Goal: Information Seeking & Learning: Learn about a topic

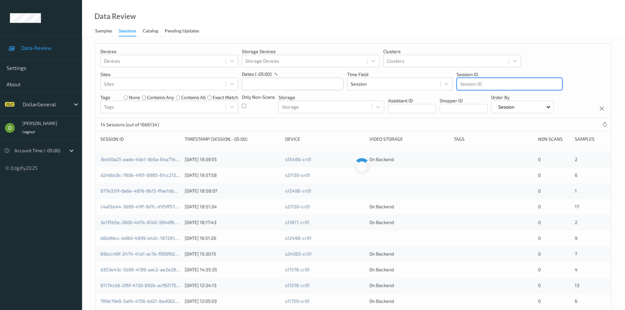
click at [500, 82] on div at bounding box center [509, 84] width 98 height 8
drag, startPoint x: 500, startPoint y: 82, endPoint x: 503, endPoint y: 86, distance: 4.6
click at [503, 86] on div at bounding box center [509, 84] width 98 height 8
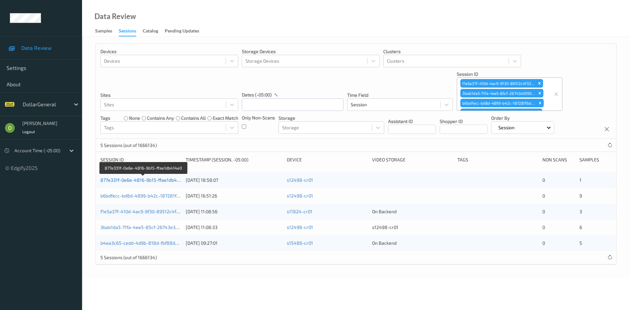
click at [144, 182] on link "877e331f-0e6e-4816-9b15-ffae1db414e0" at bounding box center [143, 180] width 87 height 6
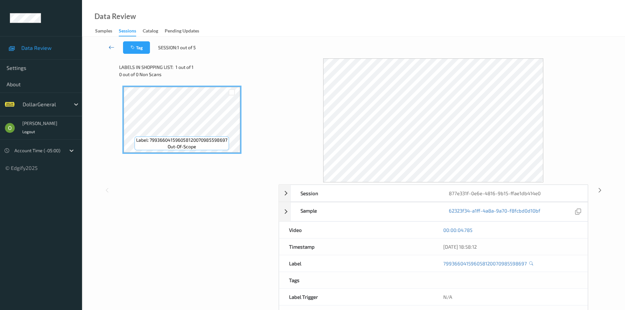
click at [111, 47] on icon at bounding box center [112, 47] width 6 height 7
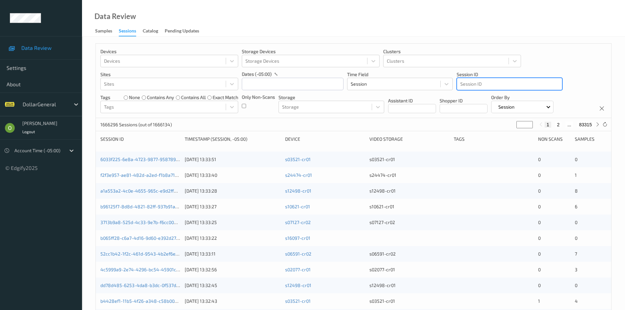
click at [508, 84] on div at bounding box center [509, 84] width 98 height 8
drag, startPoint x: 508, startPoint y: 84, endPoint x: 524, endPoint y: 85, distance: 16.1
click at [524, 85] on div at bounding box center [509, 84] width 98 height 8
drag, startPoint x: 524, startPoint y: 85, endPoint x: 525, endPoint y: 78, distance: 6.7
click at [525, 78] on div "Session ID" at bounding box center [509, 84] width 106 height 12
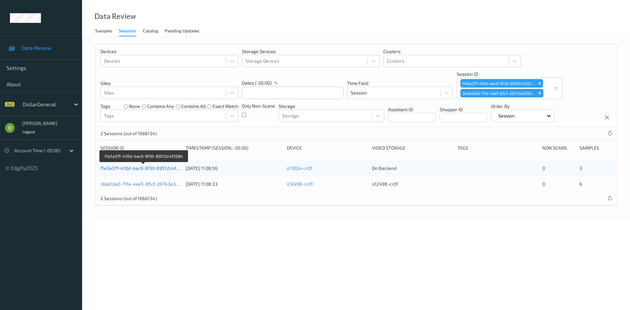
click at [147, 170] on link "f1e5a37f-410d-4ac9-9f30-89512c4f328b" at bounding box center [143, 168] width 87 height 6
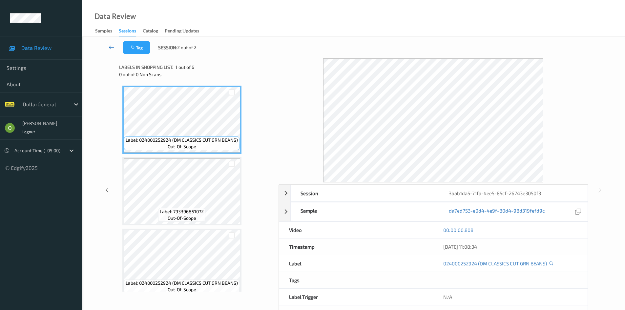
click at [113, 48] on icon at bounding box center [112, 47] width 6 height 7
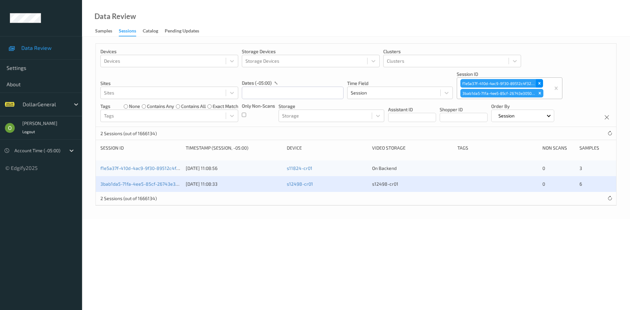
click at [542, 83] on div "Remove f1e5a37f-410d-4ac9-9f30-89512c4f328b" at bounding box center [538, 83] width 7 height 9
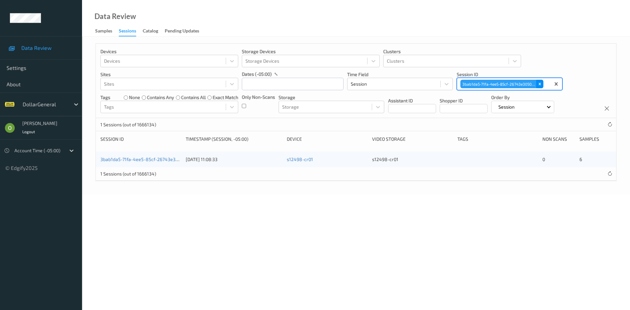
click at [539, 81] on div "Remove 3bab1da5-71fa-4ee5-85cf-26743e3050f3" at bounding box center [539, 84] width 7 height 9
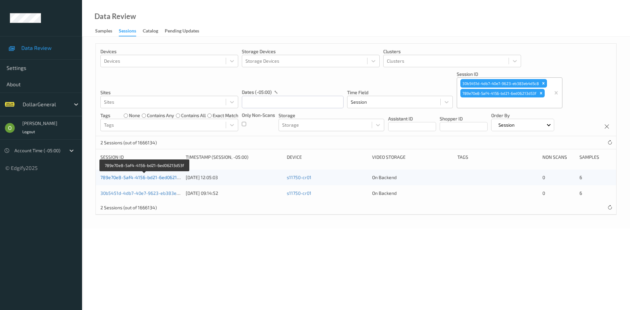
click at [159, 175] on link "789e70e8-5af4-4156-bd21-6ed06213d53f" at bounding box center [144, 177] width 89 height 6
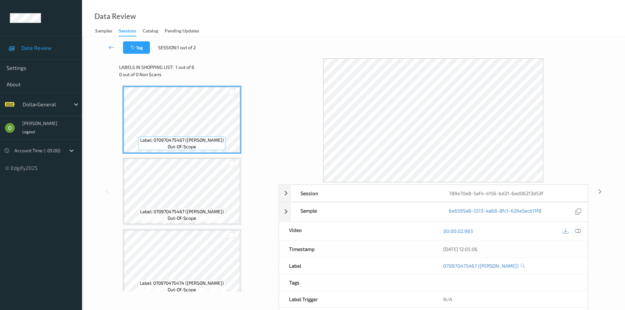
click at [577, 232] on icon at bounding box center [578, 231] width 6 height 6
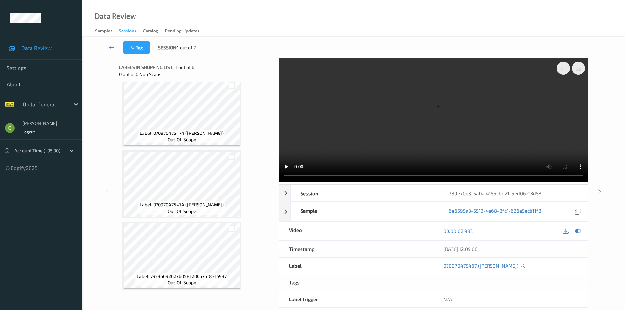
scroll to position [223, 0]
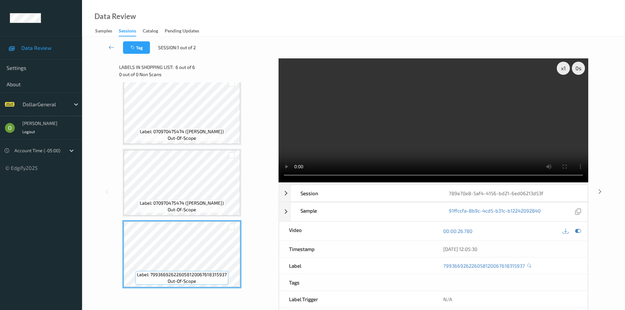
click at [488, 113] on video at bounding box center [433, 120] width 310 height 124
click at [429, 126] on video at bounding box center [433, 120] width 310 height 124
click at [213, 274] on span "Label: 799366926226058120067618315937" at bounding box center [182, 274] width 90 height 7
click at [223, 145] on div "Label: 070970475474 (MIKE IKE SOUR MELON) out-of-scope" at bounding box center [181, 111] width 119 height 68
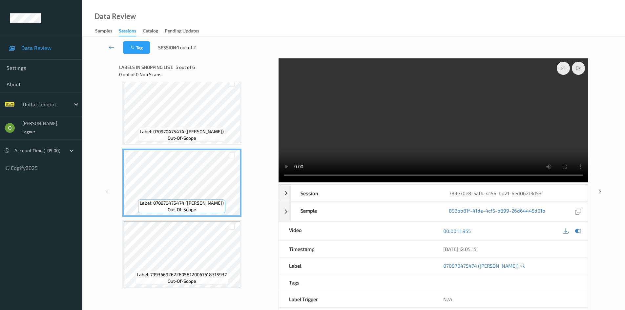
click at [442, 120] on video at bounding box center [433, 120] width 310 height 124
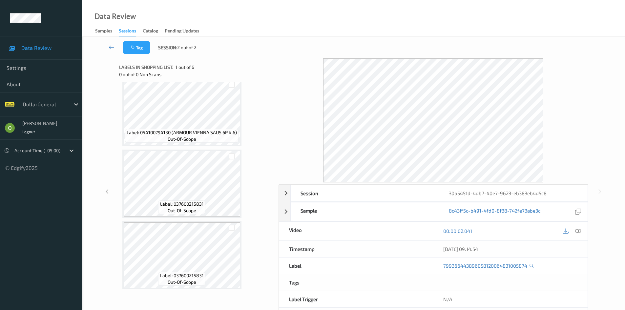
scroll to position [223, 0]
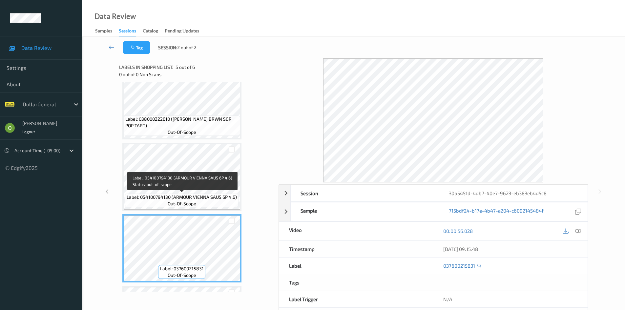
click at [211, 199] on span "Label: 054100794130 (ARMOUR VIENNA SAUS 6P 4.6)" at bounding box center [182, 197] width 110 height 7
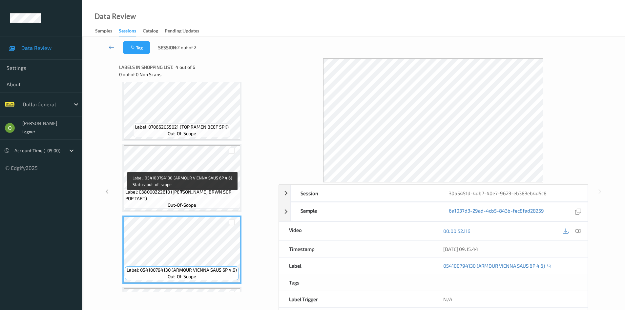
scroll to position [59, 0]
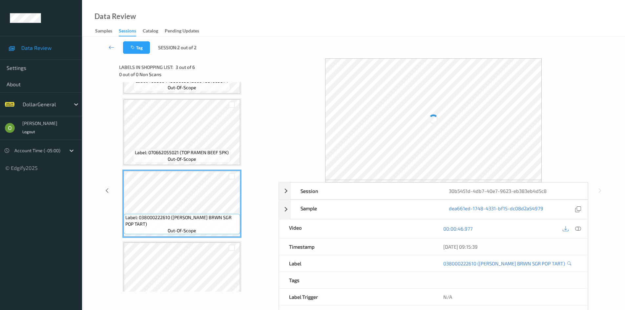
click at [219, 162] on div "Label: 070662055021 (TOP RAMEN BEEF 5PK) out-of-scope" at bounding box center [181, 156] width 97 height 14
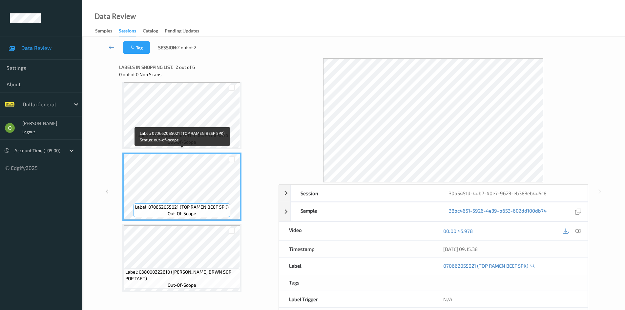
scroll to position [0, 0]
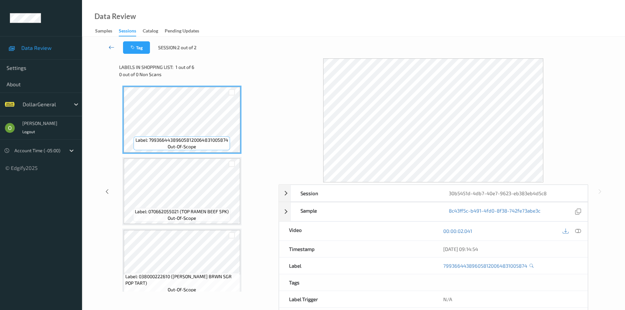
click at [114, 45] on icon at bounding box center [112, 47] width 6 height 7
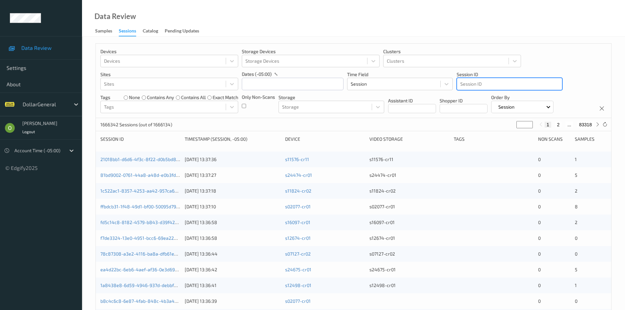
click at [528, 82] on div at bounding box center [509, 84] width 98 height 8
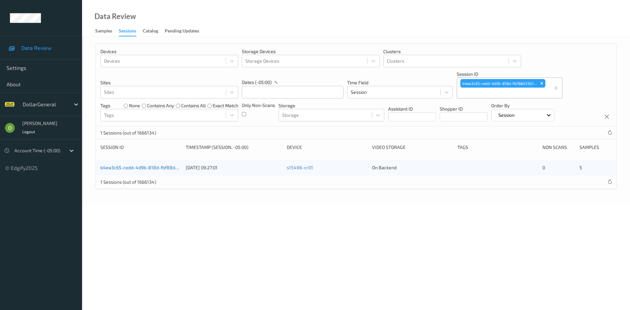
click at [169, 168] on link "b4ea3c65-cedd-4d9b-818d-fbf88d33b139" at bounding box center [145, 168] width 90 height 6
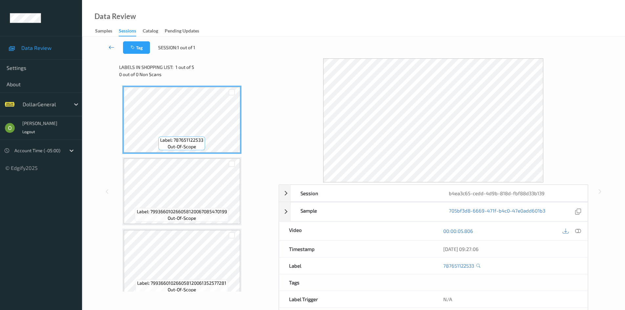
click at [111, 42] on link at bounding box center [111, 47] width 23 height 12
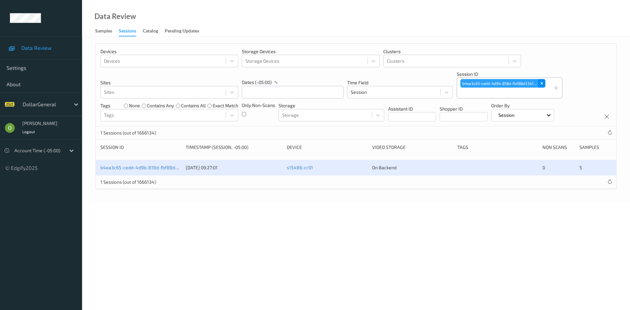
click at [541, 82] on icon "Remove b4ea3c65-cedd-4d9b-818d-fbf88d33b139" at bounding box center [541, 83] width 5 height 5
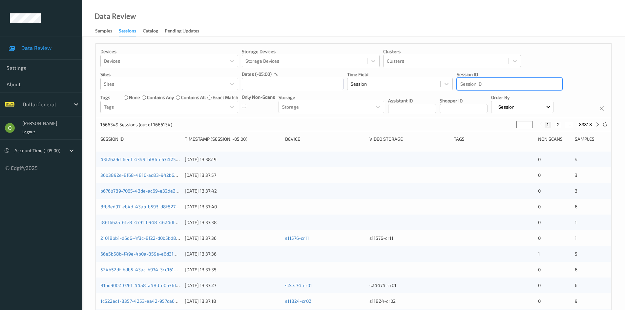
click at [494, 83] on div at bounding box center [509, 84] width 98 height 8
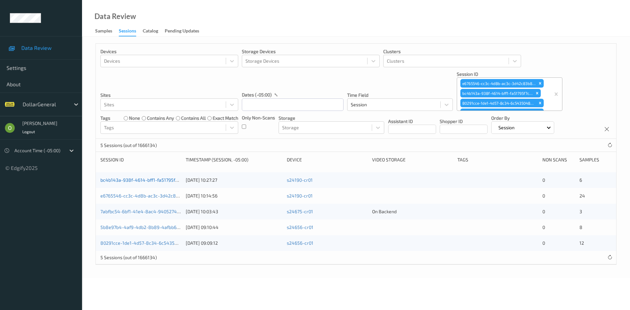
click at [122, 179] on link "bc4b143a-938f-4614-bff1-fa51795f7c18" at bounding box center [142, 180] width 84 height 6
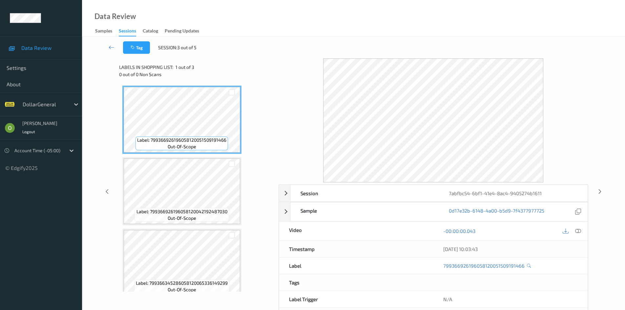
scroll to position [9, 0]
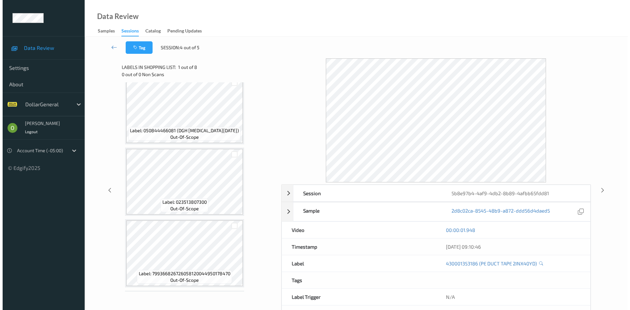
scroll to position [366, 0]
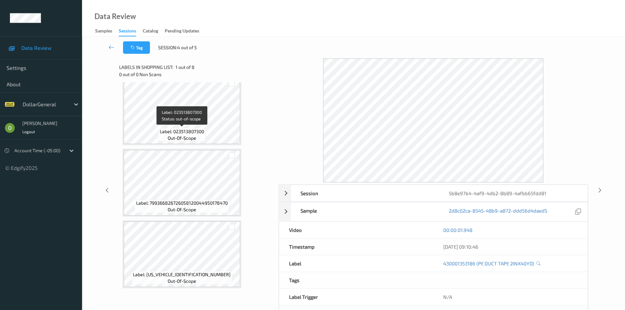
click at [191, 134] on span "Label: 023513807300" at bounding box center [182, 131] width 44 height 7
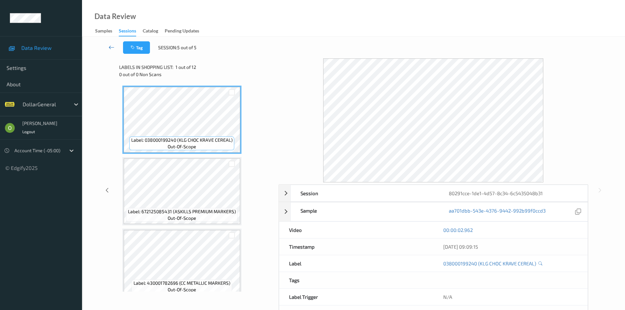
click at [113, 45] on icon at bounding box center [112, 47] width 6 height 7
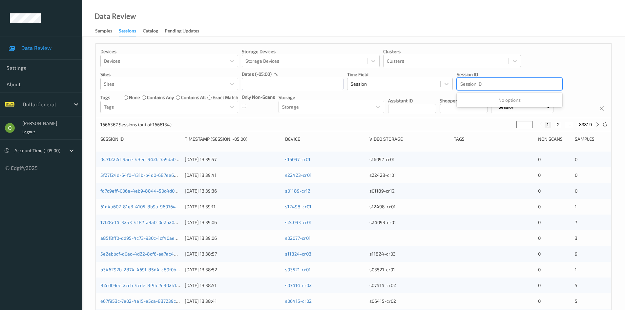
click at [517, 88] on div "Session ID" at bounding box center [509, 84] width 105 height 10
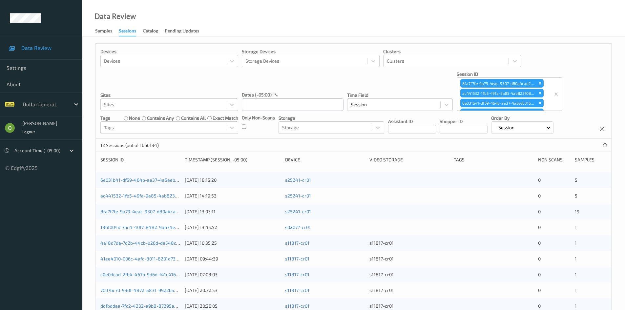
click at [169, 173] on div "6e031b41-df59-464b-aa37-4a5eeb31689d 02/08/2025 18:15:20 s25241-cr01 0 5" at bounding box center [353, 180] width 515 height 16
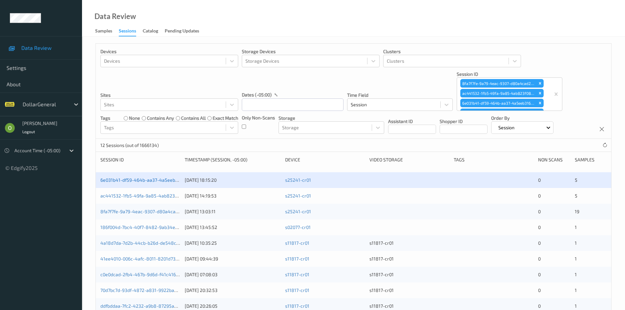
click at [163, 179] on link "6e031b41-df59-464b-aa37-4a5eeb31689d" at bounding box center [145, 180] width 90 height 6
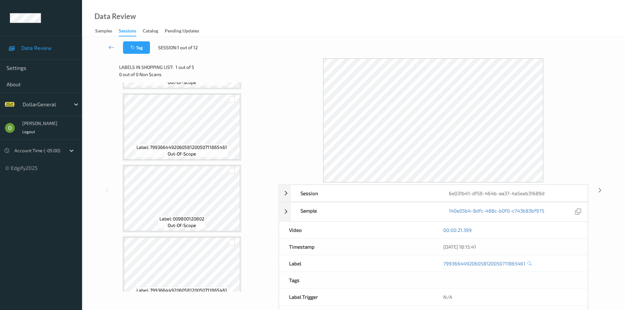
scroll to position [151, 0]
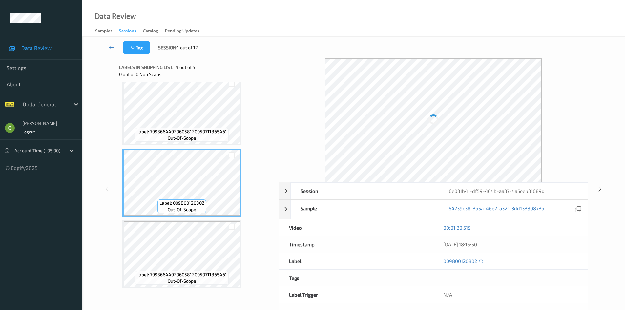
click at [215, 138] on div "Label: 799366449206058120050711865461 out-of-scope" at bounding box center [182, 135] width 94 height 14
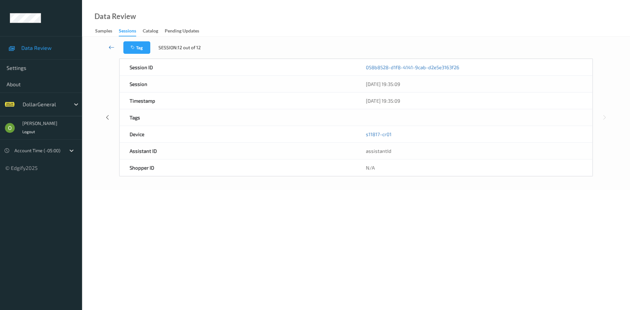
click at [116, 47] on link at bounding box center [111, 47] width 23 height 12
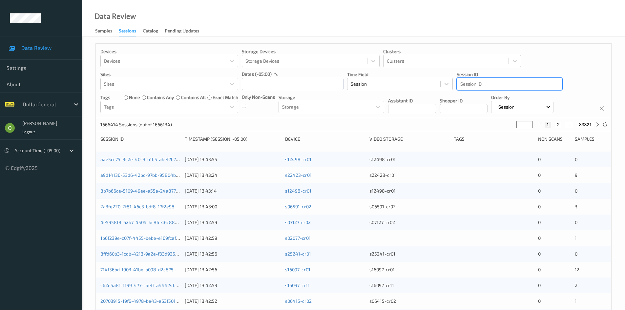
click at [515, 86] on div at bounding box center [509, 84] width 98 height 8
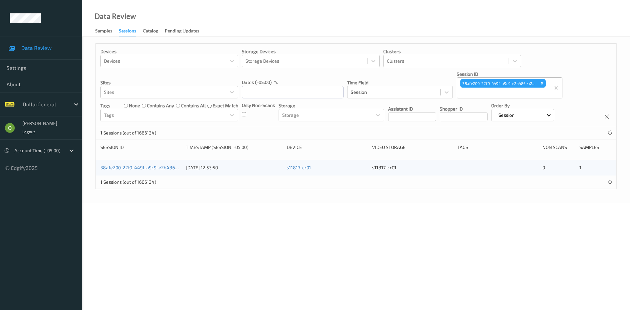
click at [480, 91] on div at bounding box center [503, 93] width 87 height 8
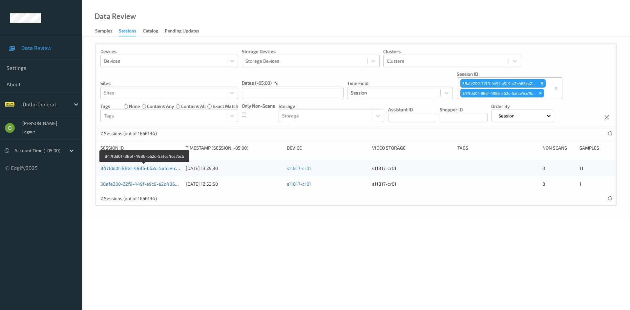
click at [170, 169] on link "847fdd0f-88ef-4986-b62c-5afce4ce76cb" at bounding box center [144, 168] width 88 height 6
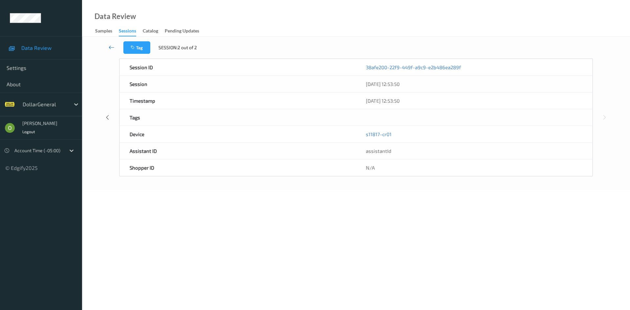
click at [112, 46] on icon at bounding box center [112, 47] width 6 height 7
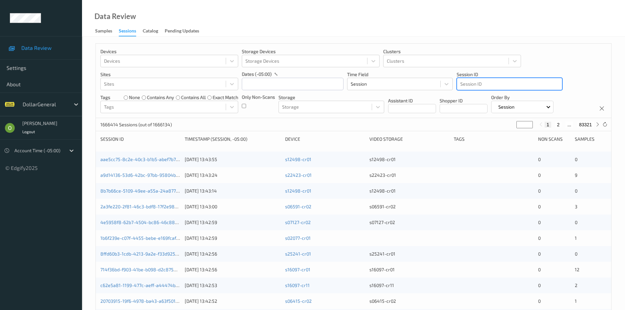
click at [513, 83] on div at bounding box center [509, 84] width 98 height 8
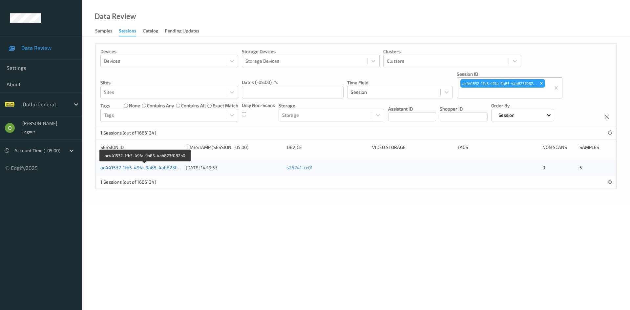
click at [142, 168] on link "ac441532-1fb5-49fa-9a85-4ab823f082b0" at bounding box center [145, 168] width 90 height 6
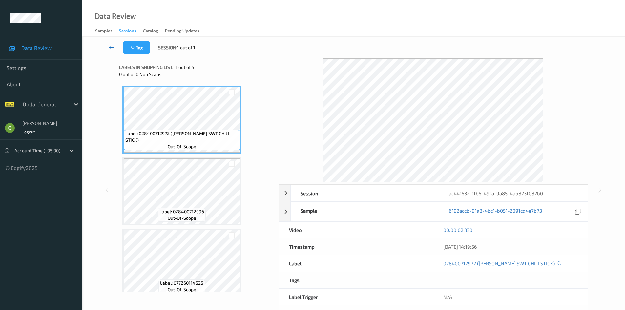
click at [113, 48] on icon at bounding box center [112, 47] width 6 height 7
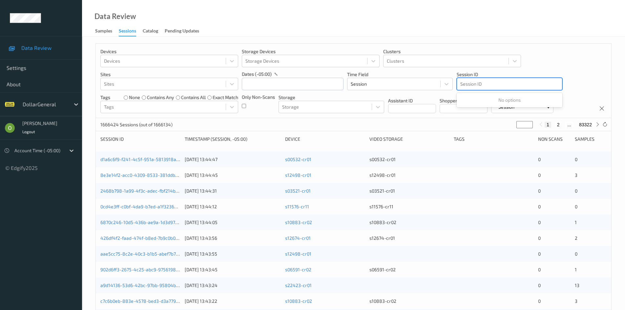
click at [533, 81] on div at bounding box center [509, 84] width 98 height 8
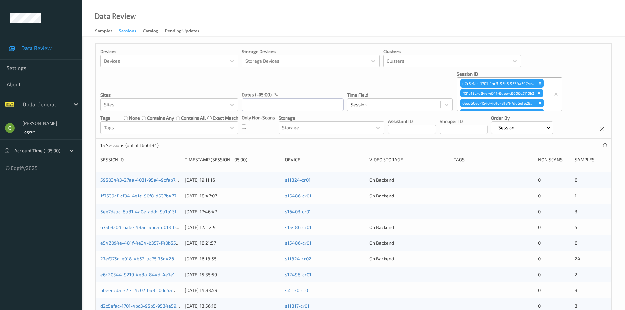
click at [566, 53] on div "Devices Devices Storage Devices Storage Devices Clusters Clusters Sites Sites d…" at bounding box center [353, 91] width 515 height 95
click at [171, 178] on link "59503443-27aa-4031-95a4-9cfab7454df1" at bounding box center [145, 180] width 90 height 6
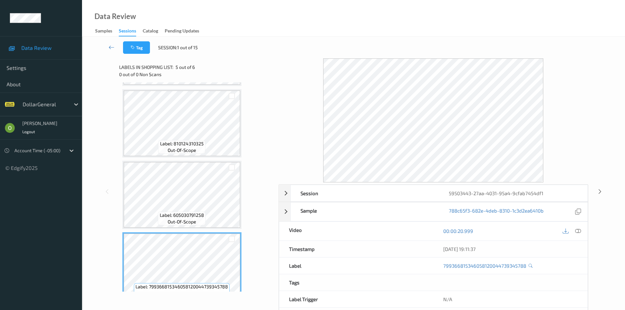
scroll to position [125, 0]
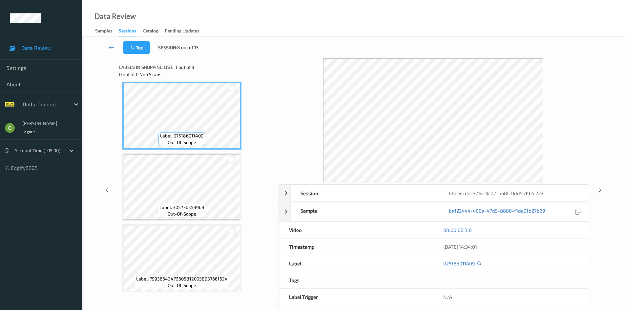
scroll to position [9, 0]
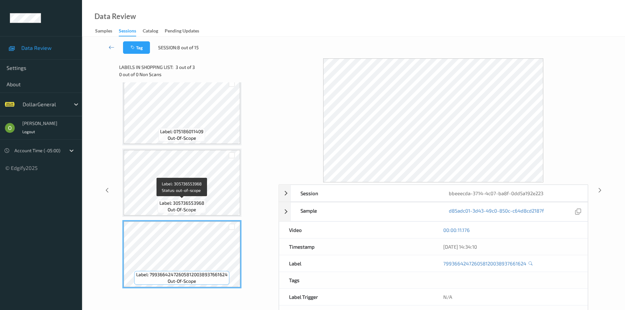
click at [189, 212] on span "out-of-scope" at bounding box center [182, 209] width 29 height 7
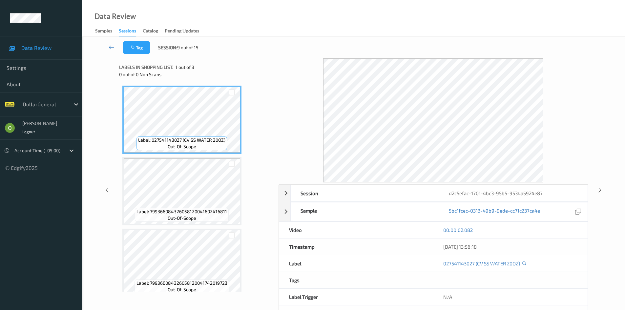
scroll to position [9, 0]
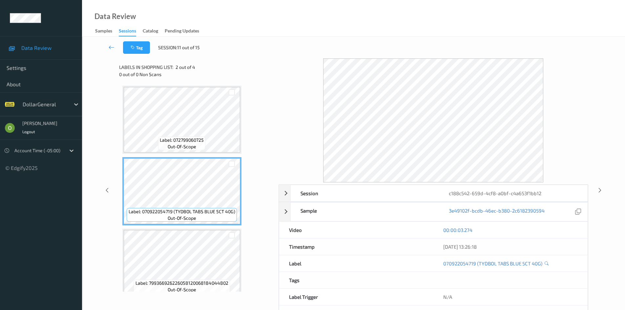
click at [217, 280] on span "Label: 799366926226058120068184044802" at bounding box center [181, 283] width 93 height 7
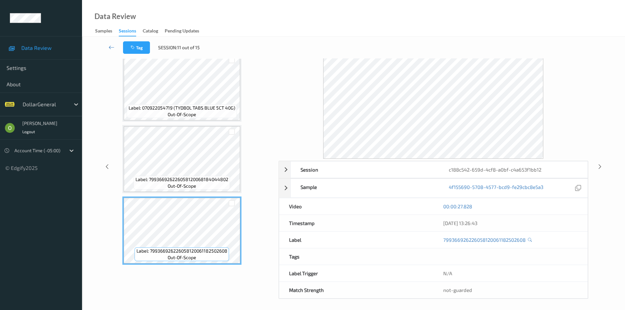
scroll to position [26, 0]
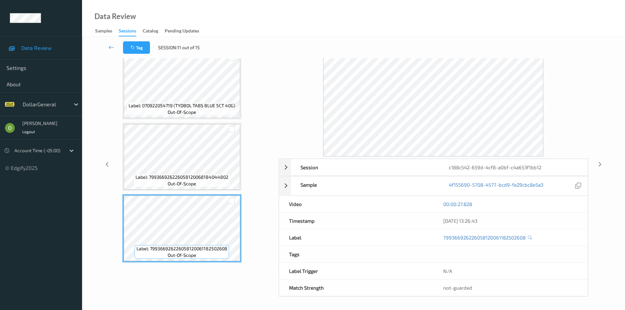
scroll to position [26, 0]
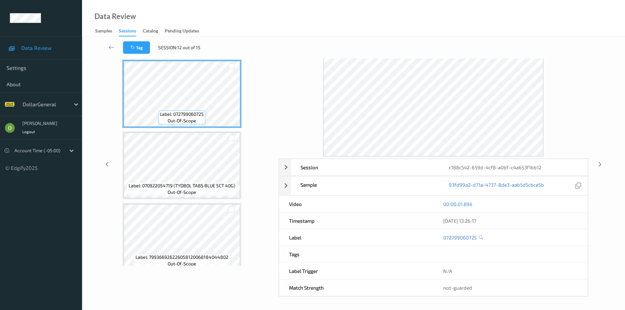
scroll to position [24, 0]
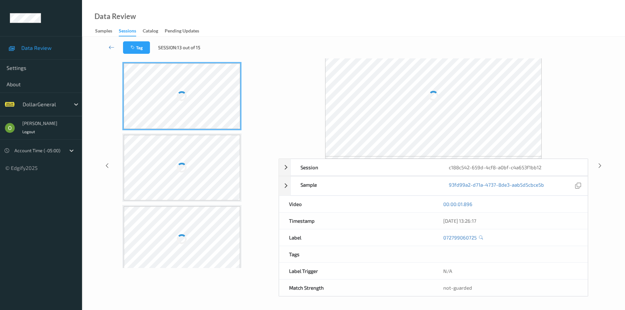
drag, startPoint x: 596, startPoint y: 105, endPoint x: 580, endPoint y: 104, distance: 16.7
click at [596, 104] on div "Session c188c542-659d-4cf8-a0bf-c4a653f1bb12 Session ID c188c542-659d-4cf8-a0bf…" at bounding box center [353, 166] width 516 height 262
click at [108, 42] on link at bounding box center [111, 47] width 23 height 12
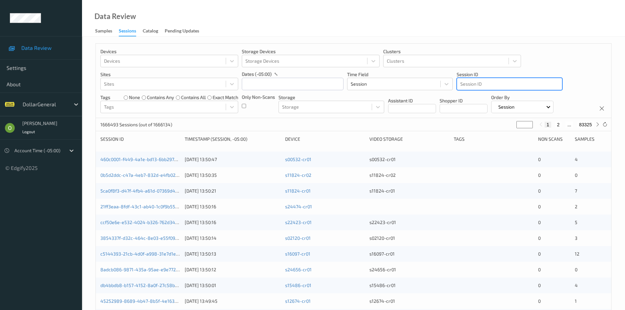
click at [518, 81] on div at bounding box center [509, 84] width 98 height 8
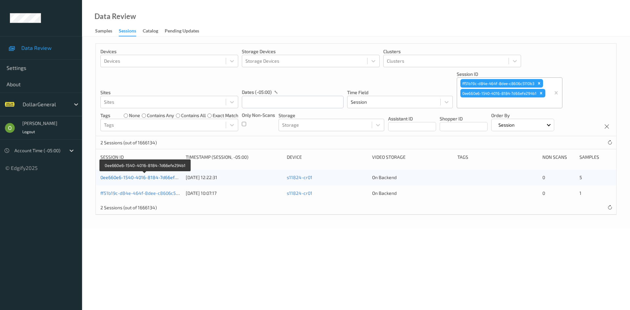
click at [126, 176] on link "0ee660e6-1540-4016-8184-7d66efe294b1" at bounding box center [145, 177] width 90 height 6
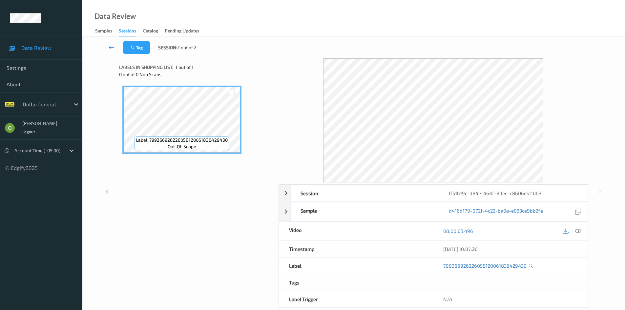
click at [101, 47] on link at bounding box center [111, 47] width 23 height 12
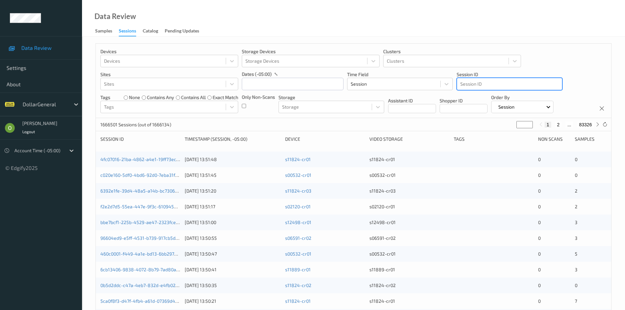
click at [533, 87] on div at bounding box center [509, 84] width 98 height 8
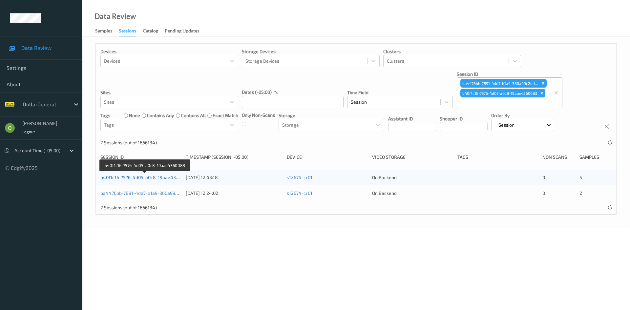
click at [171, 176] on link "b40f1c16-7576-4d05-a0c8-19aae4360083" at bounding box center [144, 177] width 89 height 6
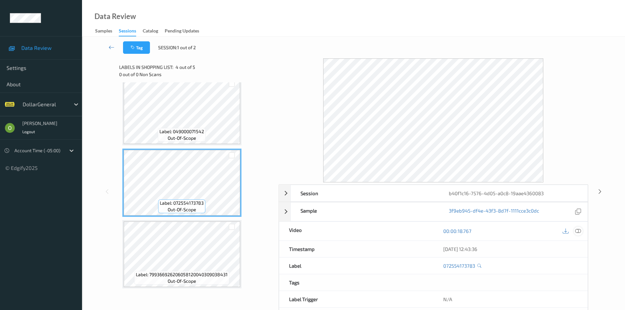
click at [580, 235] on div at bounding box center [577, 231] width 9 height 9
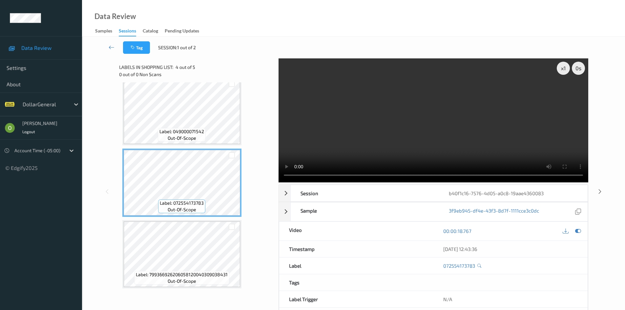
click at [387, 119] on video at bounding box center [433, 120] width 310 height 124
click at [418, 133] on video at bounding box center [433, 120] width 310 height 124
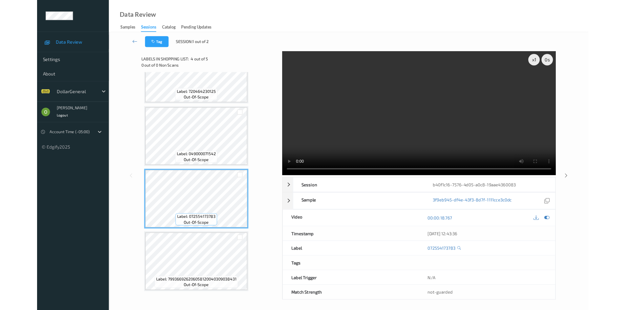
scroll to position [107, 0]
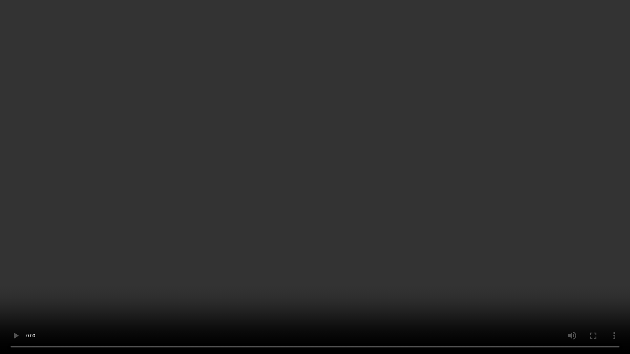
click at [483, 104] on video at bounding box center [315, 177] width 630 height 354
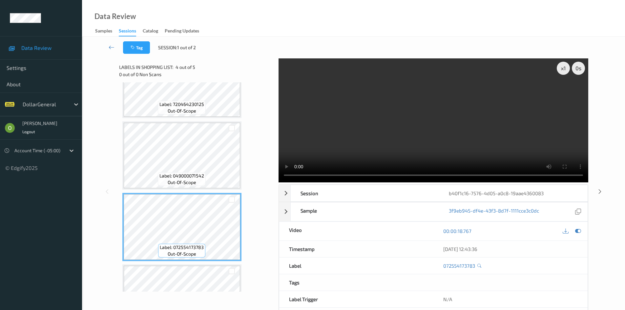
click at [493, 107] on video at bounding box center [433, 120] width 310 height 124
click at [264, 93] on div "Label: 037000805779 (FEBREZE PLUG UN/BRZ 2CT) out-of-scope Label: 720464230125 …" at bounding box center [196, 155] width 148 height 354
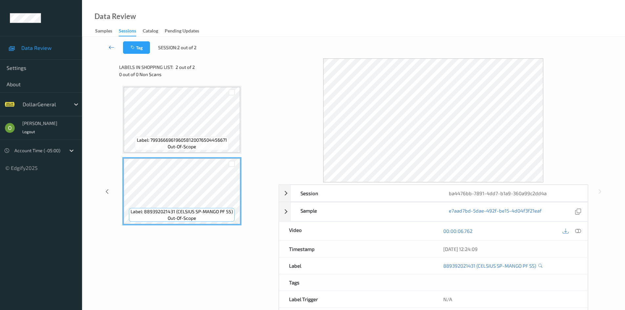
click at [108, 47] on link at bounding box center [111, 47] width 23 height 12
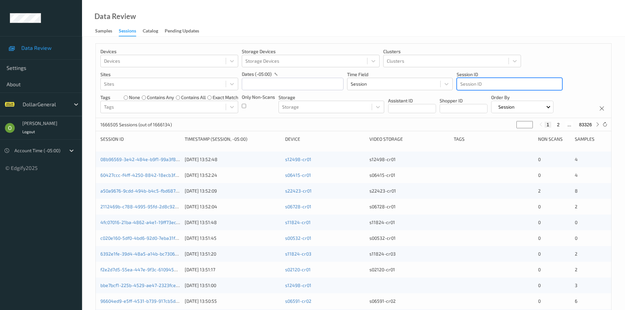
click at [524, 87] on div at bounding box center [509, 84] width 98 height 8
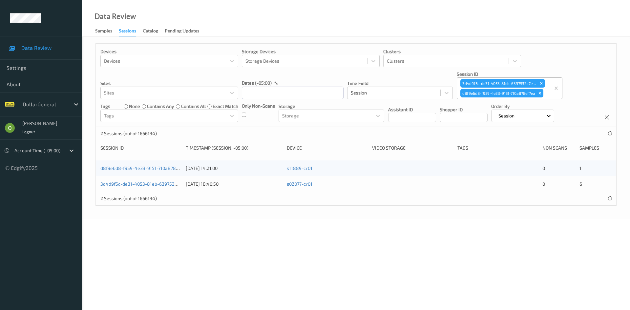
click at [150, 171] on div "d8f9e6d8-f959-4e33-9151-710a878ef7ea" at bounding box center [140, 168] width 81 height 7
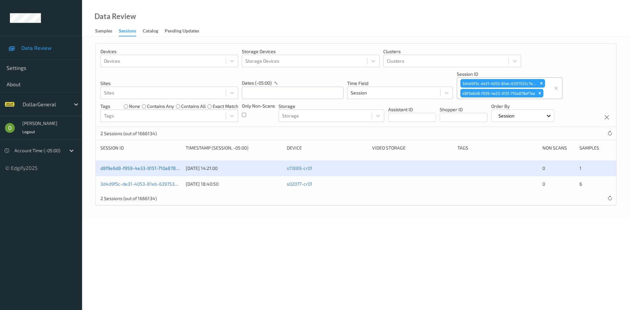
click at [154, 167] on link "d8f9e6d8-f959-4e33-9151-710a878ef7ea" at bounding box center [143, 168] width 87 height 6
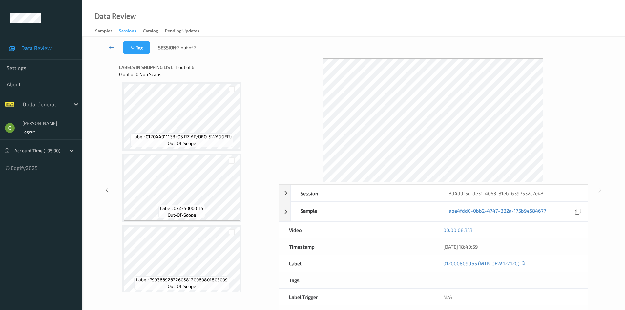
scroll to position [223, 0]
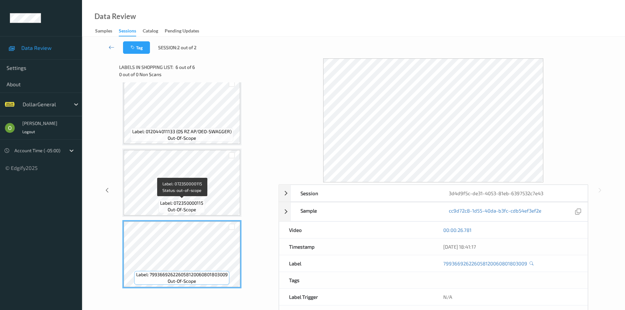
click at [198, 200] on span "Label: 072350000115" at bounding box center [181, 203] width 43 height 7
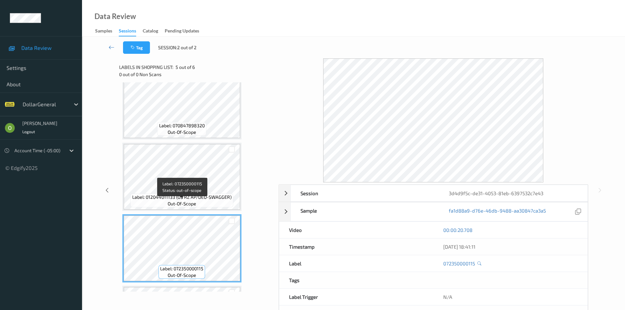
click at [198, 200] on span "Label: 012044011133 (OS RZ AP/DEO-SWAGGER)" at bounding box center [181, 197] width 99 height 7
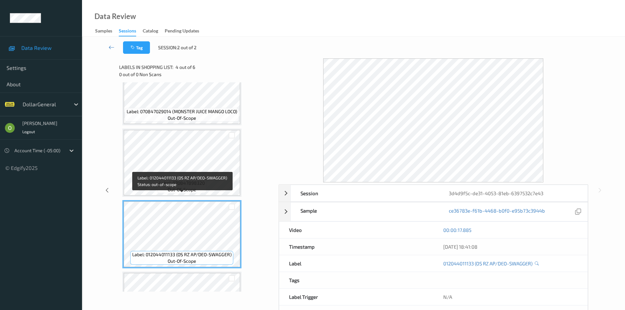
scroll to position [92, 0]
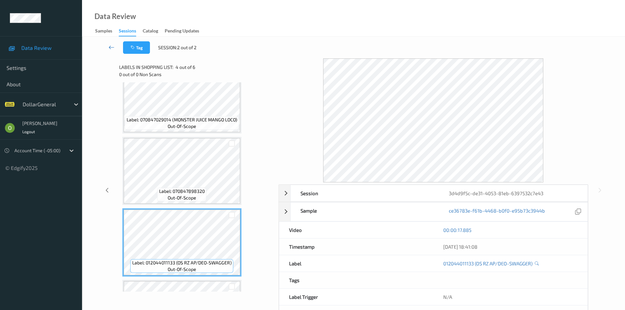
click at [113, 47] on icon at bounding box center [112, 47] width 6 height 7
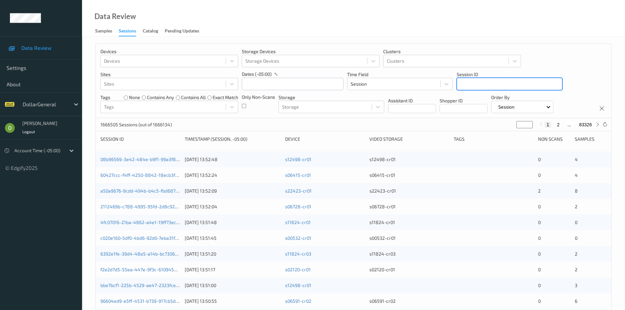
click at [530, 85] on div at bounding box center [509, 84] width 98 height 8
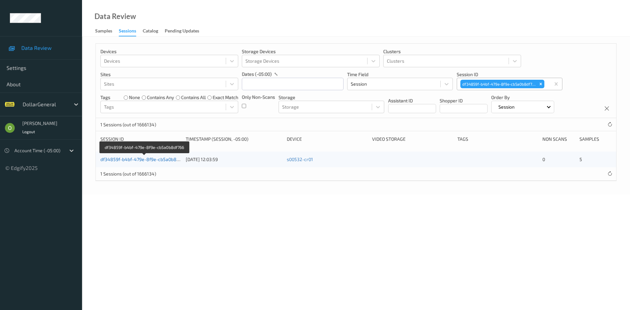
click at [158, 160] on link "df34859f-b4bf-479e-8f9e-cb5a0b8df766" at bounding box center [144, 159] width 88 height 6
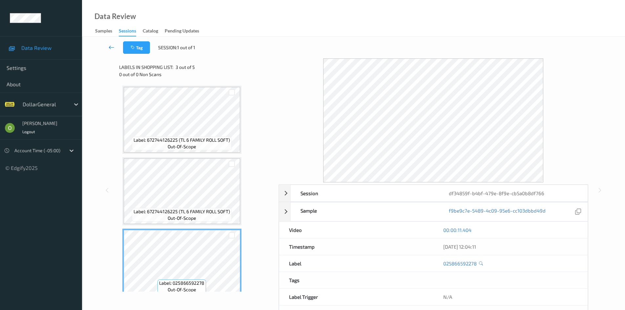
click at [114, 46] on icon at bounding box center [112, 47] width 6 height 7
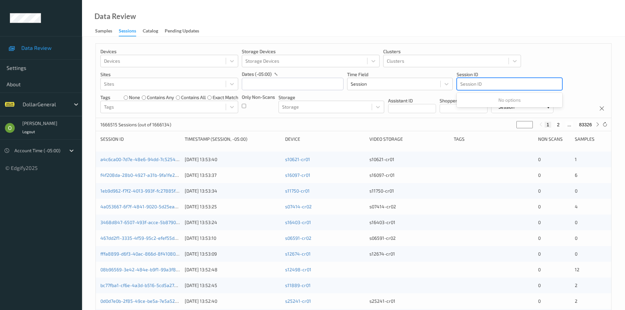
click at [523, 82] on div at bounding box center [509, 84] width 98 height 8
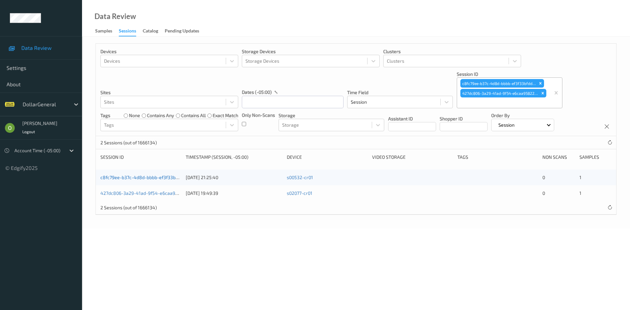
click at [175, 180] on link "c8fc79ee-b37c-4d8d-bbbb-ef3f33bfdd54" at bounding box center [144, 177] width 88 height 6
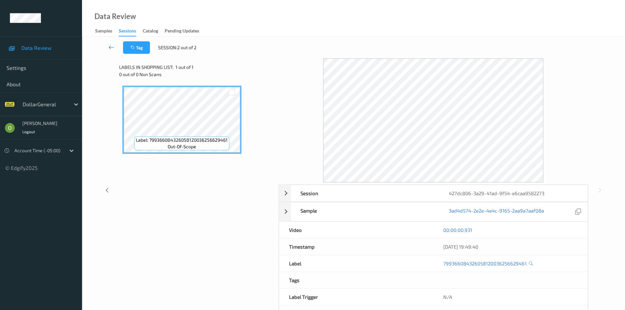
click at [112, 44] on link at bounding box center [111, 47] width 23 height 12
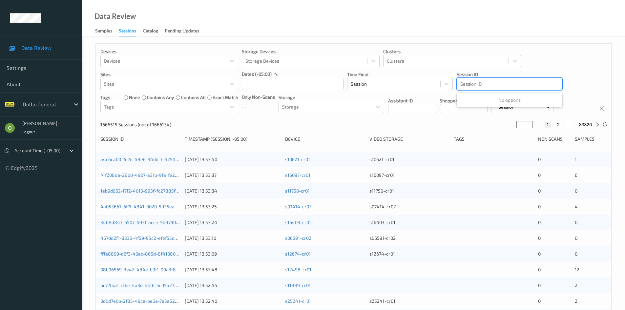
click at [517, 82] on div at bounding box center [509, 84] width 98 height 8
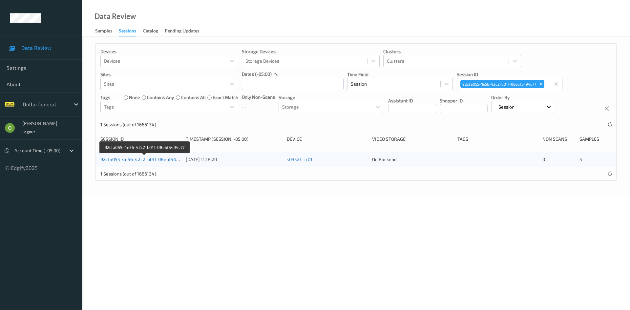
click at [169, 160] on link "92cfa055-4e56-42c2-b01f-08ebf5494c77" at bounding box center [144, 159] width 88 height 6
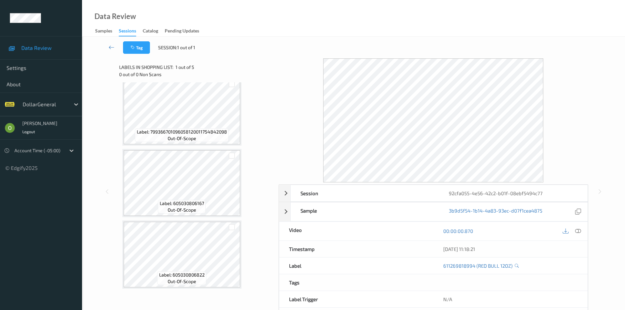
scroll to position [151, 0]
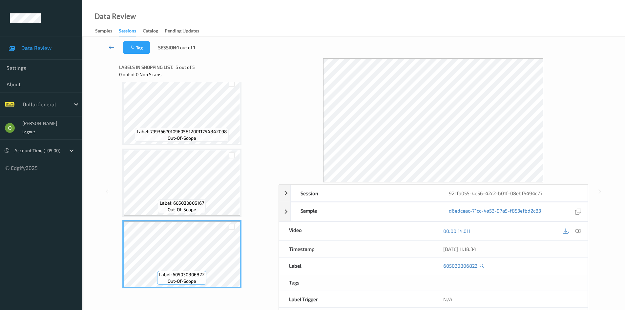
click at [111, 47] on icon at bounding box center [112, 47] width 6 height 7
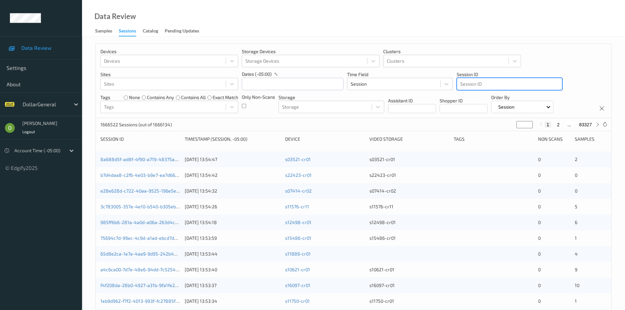
click at [539, 87] on div at bounding box center [509, 84] width 98 height 8
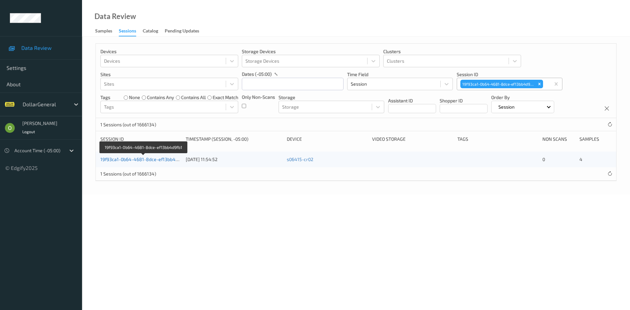
click at [140, 161] on link "19f93ca1-0b64-4681-8dce-ef13bb4d9fb1" at bounding box center [143, 159] width 87 height 6
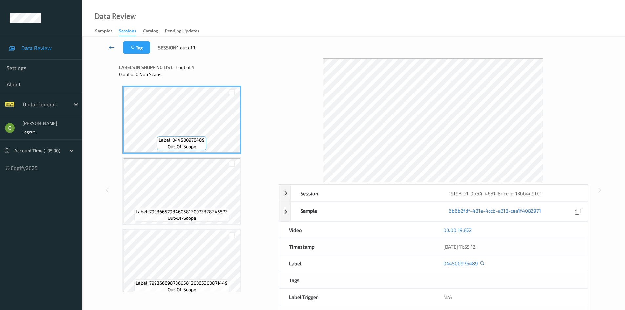
click at [112, 47] on icon at bounding box center [112, 47] width 6 height 7
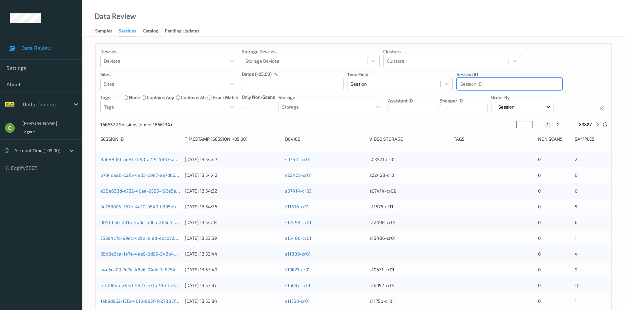
click at [506, 82] on div at bounding box center [509, 84] width 98 height 8
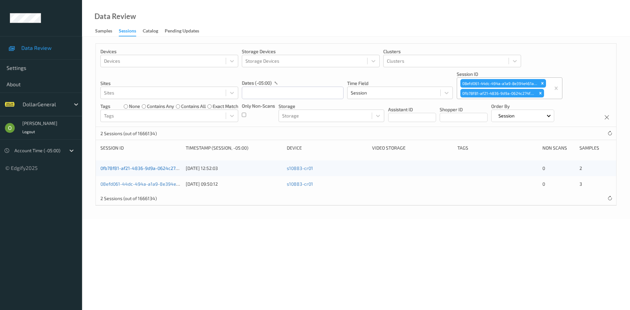
click at [164, 167] on link "0fb78f81-af21-4836-9d9a-0624c274f4f6" at bounding box center [143, 168] width 87 height 6
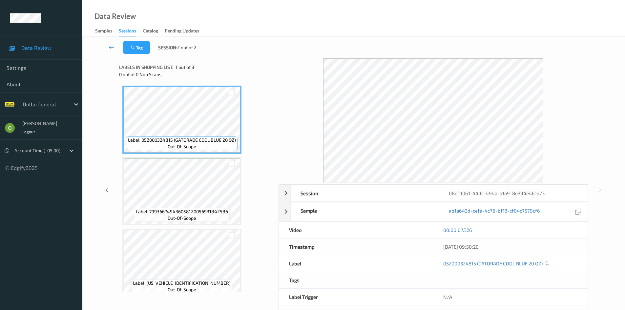
drag, startPoint x: 112, startPoint y: 47, endPoint x: 220, endPoint y: 22, distance: 110.6
click at [112, 47] on icon at bounding box center [112, 47] width 6 height 7
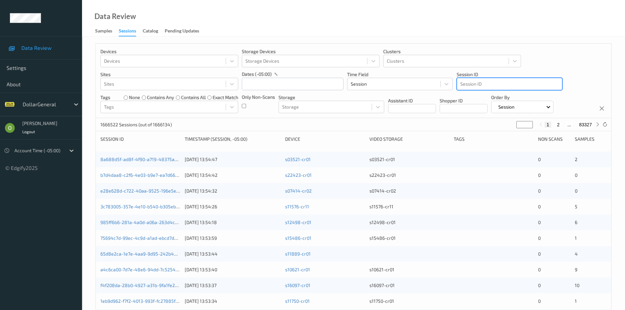
click at [524, 85] on div at bounding box center [509, 84] width 98 height 8
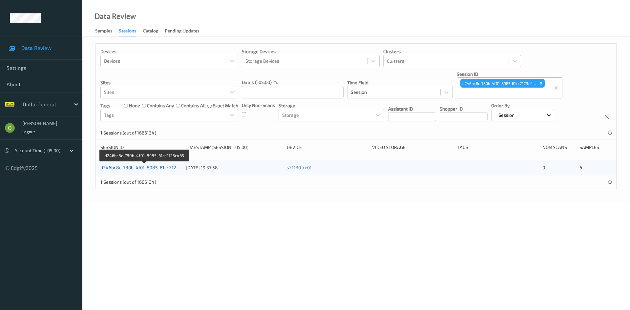
click at [162, 165] on link "d246bc8c-780b-4f01-8985-61cc2123c465" at bounding box center [144, 168] width 89 height 6
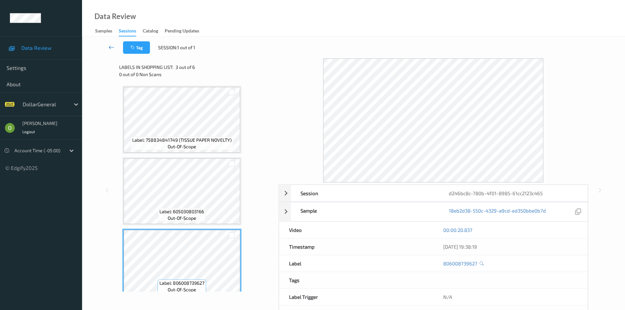
click at [112, 43] on link at bounding box center [111, 47] width 23 height 12
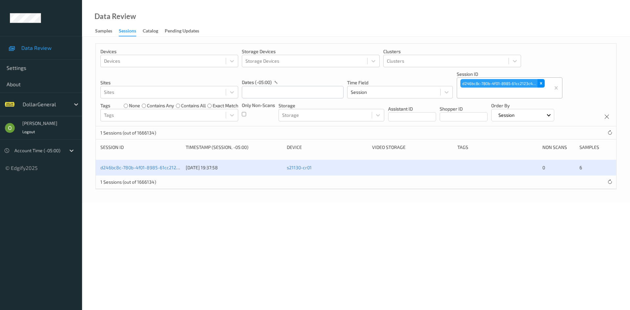
click at [540, 83] on icon "Remove d246bc8c-780b-4f01-8985-61cc2123c465" at bounding box center [540, 83] width 5 height 5
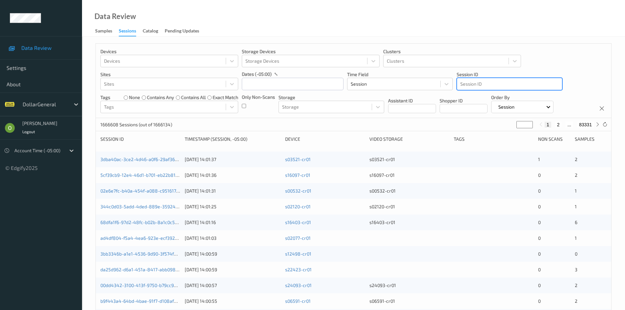
click at [539, 88] on div at bounding box center [509, 84] width 98 height 8
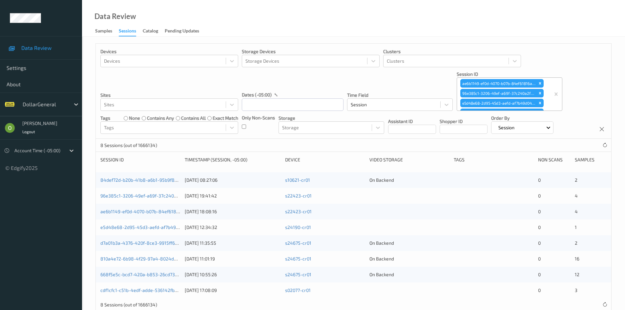
scroll to position [15, 0]
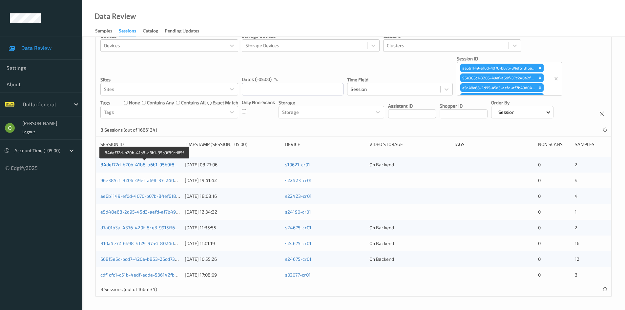
click at [168, 165] on link "84def72d-b20b-41b8-a6b1-95b9f89cd65f" at bounding box center [144, 165] width 89 height 6
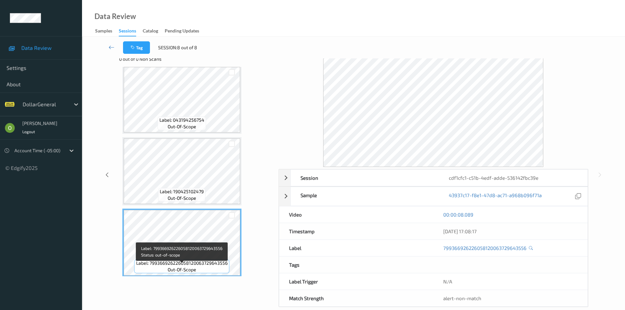
scroll to position [9, 0]
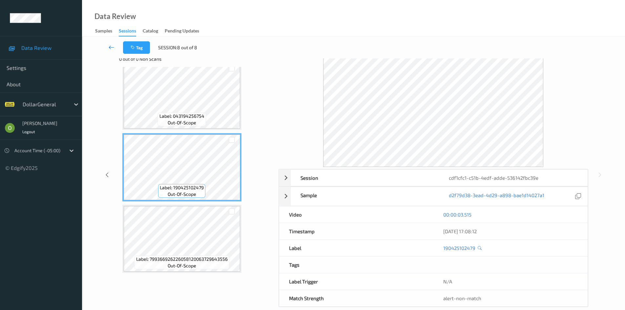
click at [109, 48] on icon at bounding box center [112, 47] width 6 height 7
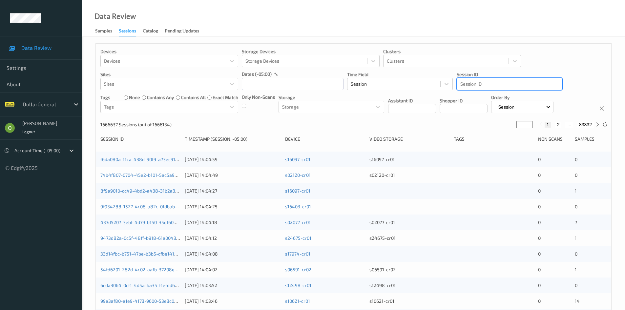
click at [506, 82] on div at bounding box center [509, 84] width 98 height 8
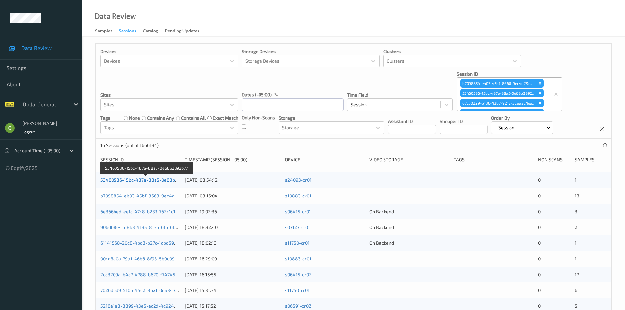
click at [129, 178] on link "53460586-15bc-487e-88a5-0e68b3892b77" at bounding box center [146, 180] width 92 height 6
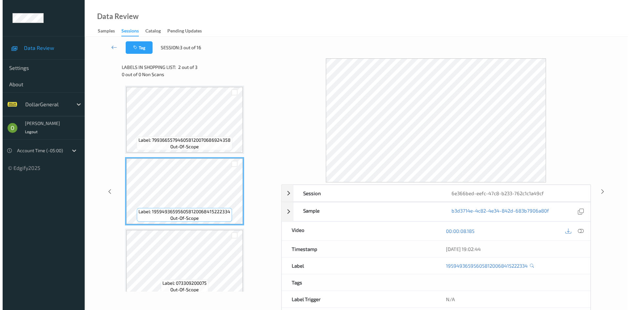
scroll to position [9, 0]
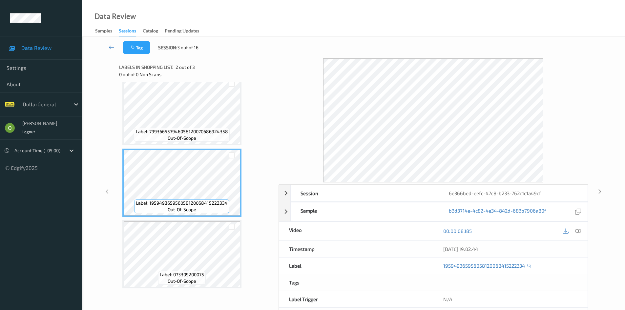
click at [228, 223] on div at bounding box center [231, 226] width 17 height 11
click at [581, 231] on div at bounding box center [577, 231] width 9 height 9
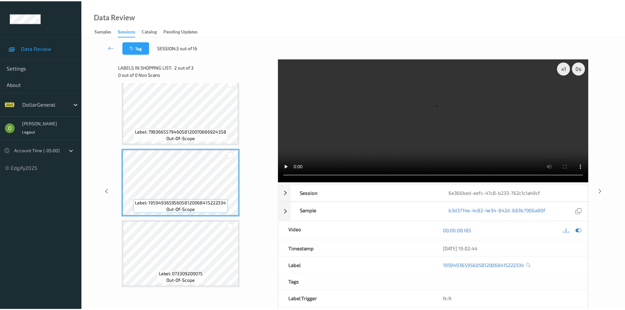
scroll to position [0, 0]
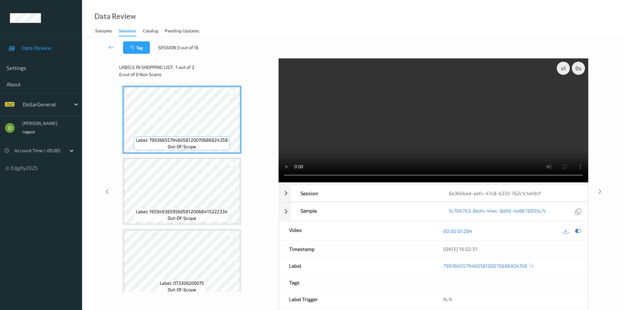
click at [416, 103] on video at bounding box center [433, 120] width 310 height 124
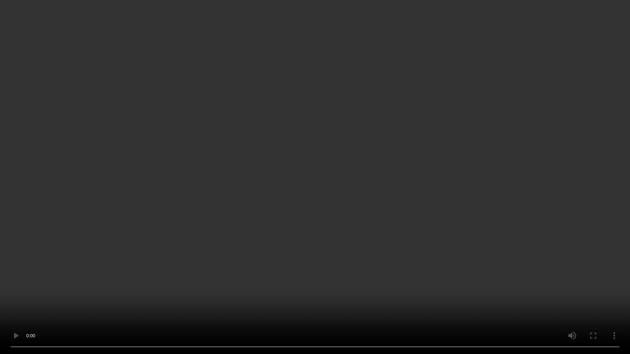
click at [400, 151] on video at bounding box center [315, 177] width 630 height 354
drag, startPoint x: 400, startPoint y: 151, endPoint x: 400, endPoint y: 122, distance: 28.5
click at [400, 151] on video at bounding box center [315, 177] width 630 height 354
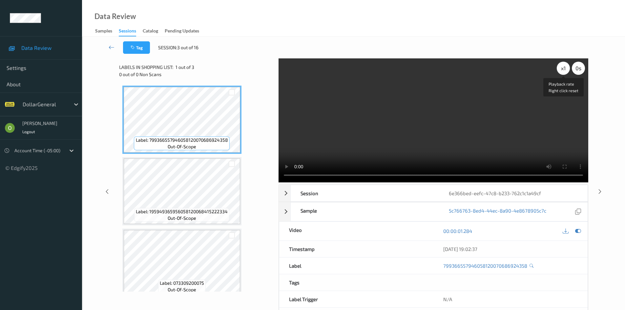
click at [562, 69] on div "x 1" at bounding box center [562, 68] width 13 height 13
click at [562, 69] on div "x 2" at bounding box center [562, 68] width 13 height 13
click at [525, 111] on video at bounding box center [433, 120] width 310 height 124
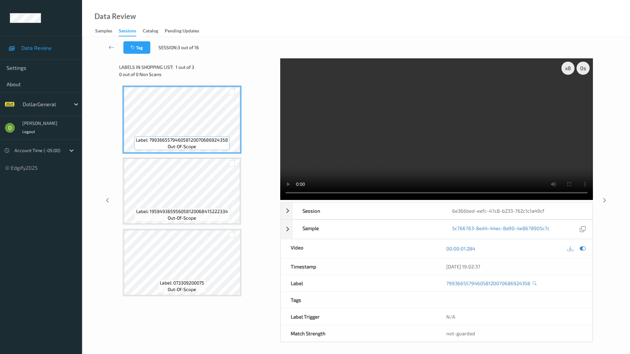
click at [440, 127] on video at bounding box center [436, 129] width 312 height 142
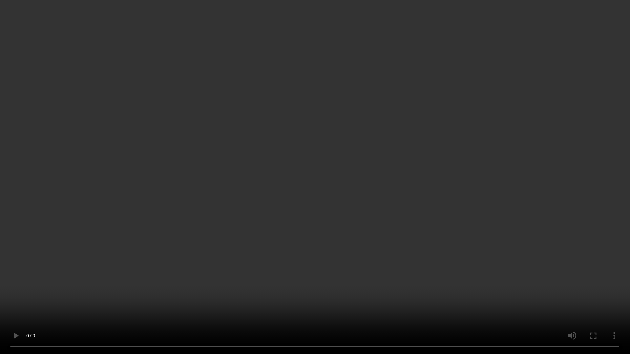
click at [440, 127] on video at bounding box center [315, 177] width 630 height 354
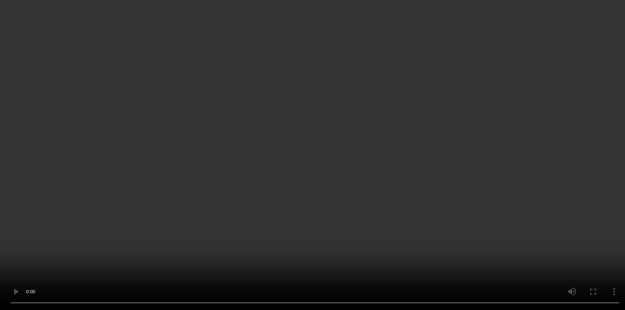
click at [425, 115] on video at bounding box center [312, 155] width 625 height 310
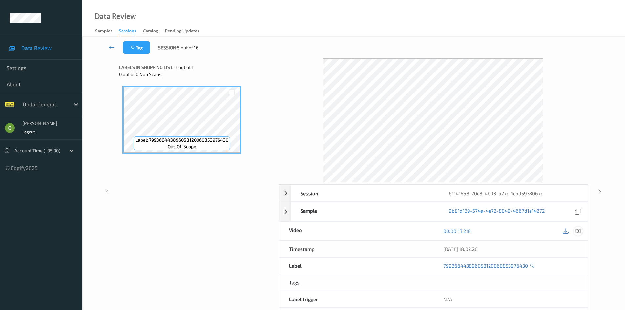
click at [577, 234] on div at bounding box center [577, 231] width 9 height 9
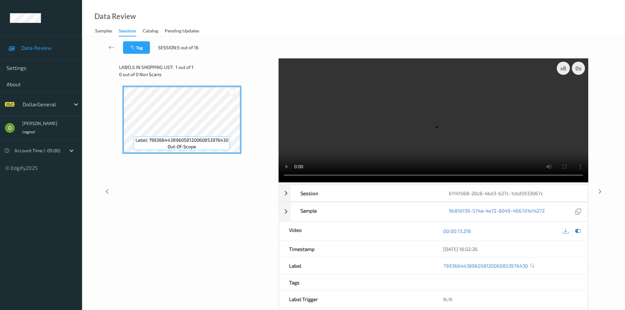
click at [403, 115] on video at bounding box center [433, 120] width 310 height 124
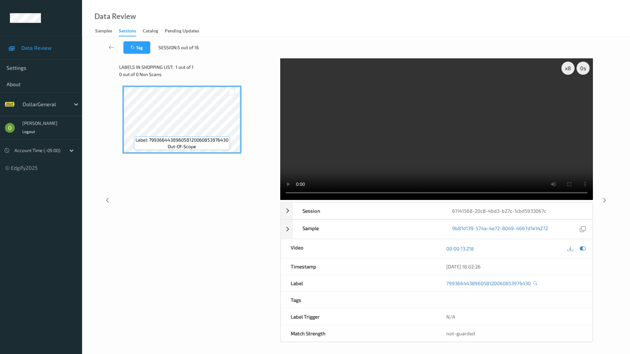
click at [380, 173] on video at bounding box center [436, 129] width 312 height 142
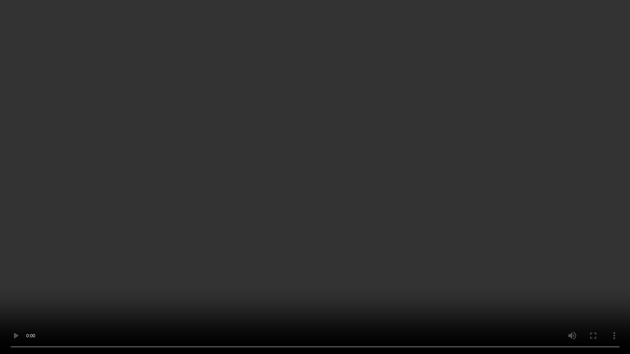
click at [393, 136] on video at bounding box center [315, 177] width 630 height 354
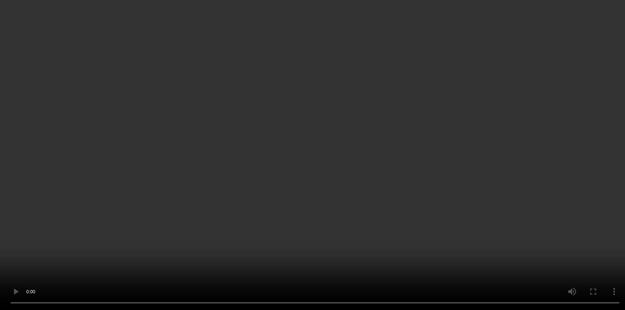
click at [564, 69] on div "x 8" at bounding box center [562, 68] width 13 height 13
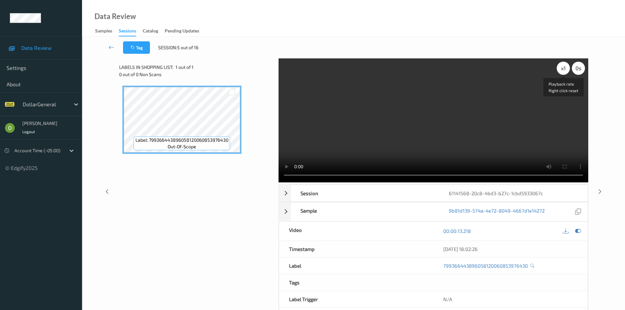
click at [564, 69] on div "x 1" at bounding box center [562, 68] width 13 height 13
click at [522, 104] on video at bounding box center [433, 120] width 310 height 124
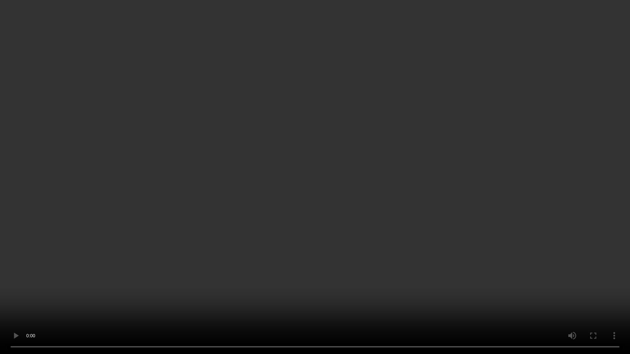
click at [602, 144] on video at bounding box center [315, 177] width 630 height 354
click at [545, 157] on video at bounding box center [315, 177] width 630 height 354
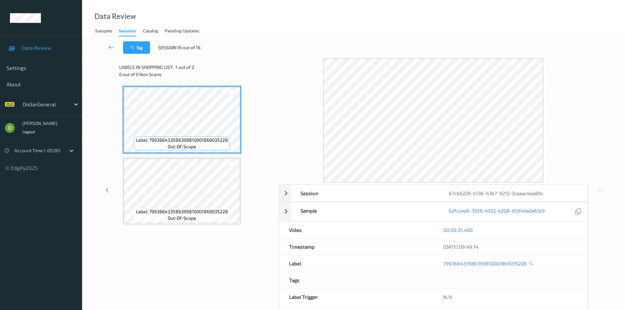
click at [112, 46] on icon at bounding box center [112, 47] width 6 height 7
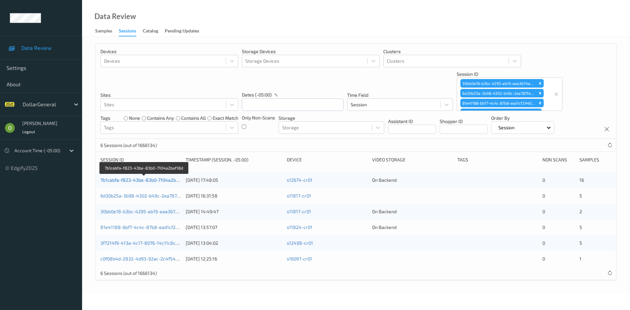
click at [113, 178] on link "7b1cabfa-f823-43be-83b0-7104a2baf18d" at bounding box center [143, 180] width 87 height 6
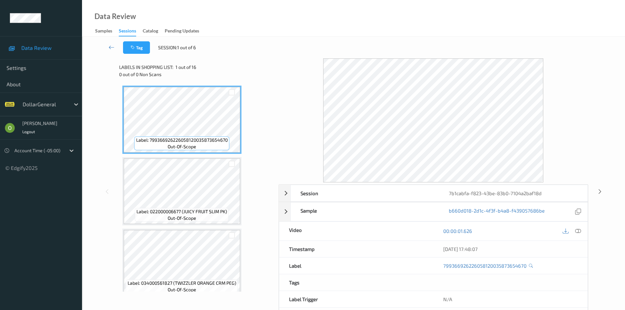
click at [553, 146] on div at bounding box center [433, 120] width 310 height 124
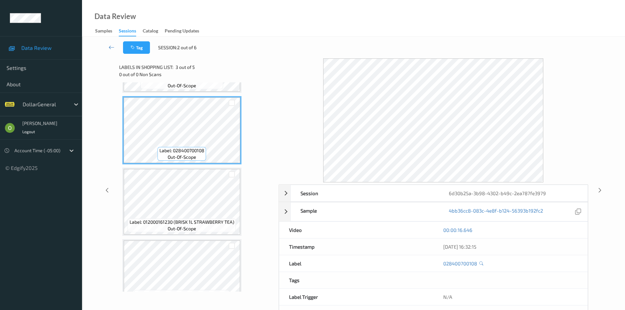
scroll to position [151, 0]
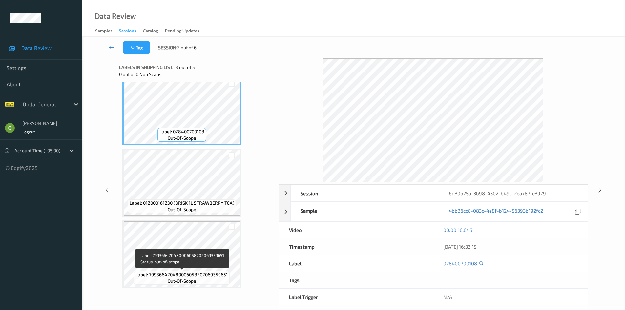
click at [159, 272] on span "Label: 799366420480006058202069359651" at bounding box center [181, 274] width 92 height 7
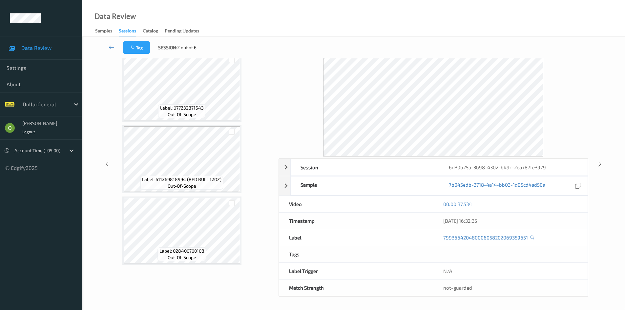
scroll to position [0, 0]
click at [111, 45] on icon at bounding box center [112, 47] width 6 height 7
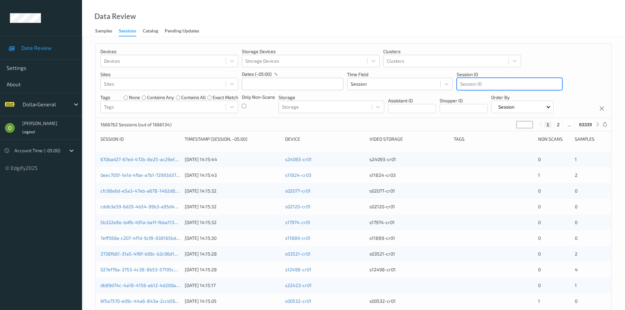
click at [518, 86] on div at bounding box center [509, 84] width 98 height 8
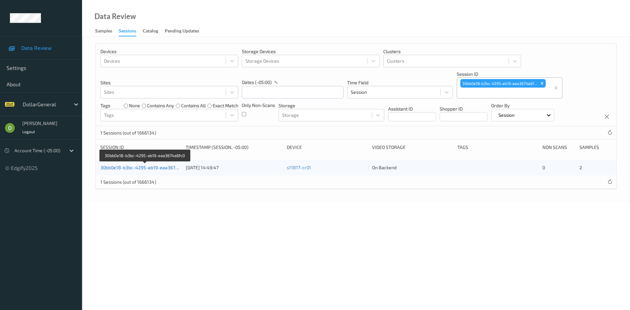
click at [138, 167] on link "30bb0e18-b3bc-4295-ab19-eaa3674a6fc0" at bounding box center [145, 168] width 90 height 6
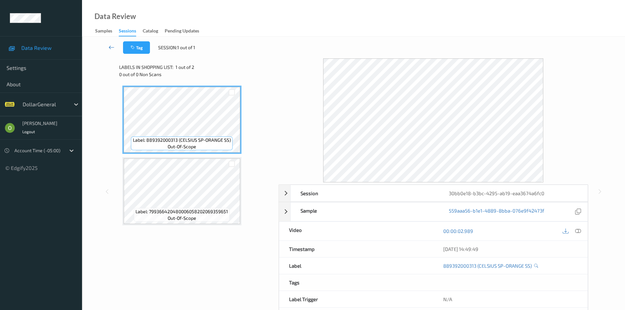
click at [116, 52] on link at bounding box center [111, 47] width 23 height 12
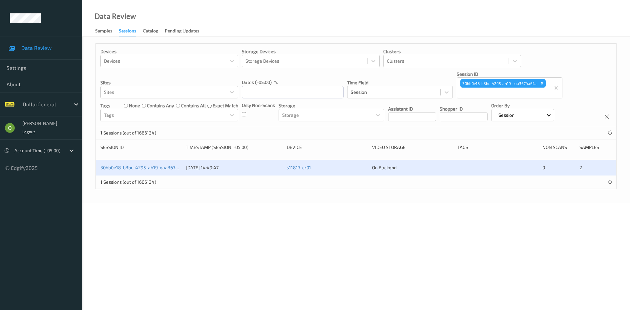
click at [153, 171] on div "30bb0e18-b3bc-4295-ab19-eaa3674a6fc0 28/07/2025 14:49:47 s11817-cr01 On Backend…" at bounding box center [356, 168] width 520 height 16
click at [150, 165] on link "30bb0e18-b3bc-4295-ab19-eaa3674a6fc0" at bounding box center [145, 168] width 90 height 6
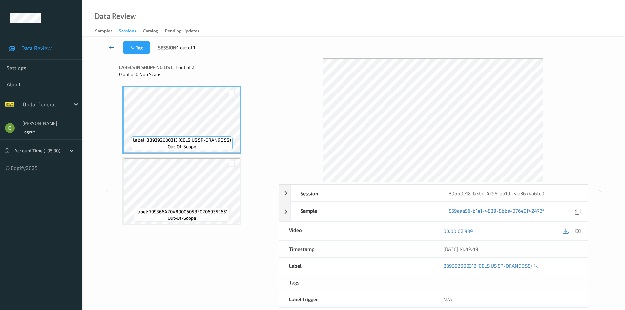
click at [108, 43] on link at bounding box center [111, 47] width 23 height 12
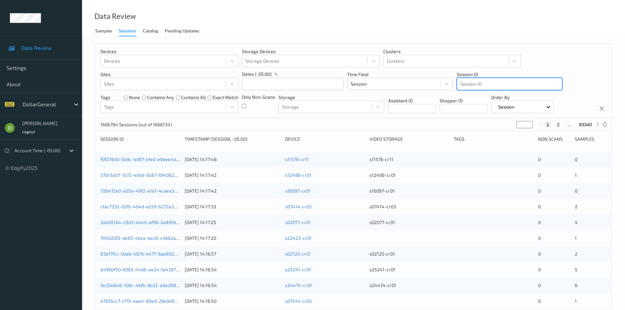
click at [536, 84] on div at bounding box center [509, 84] width 98 height 8
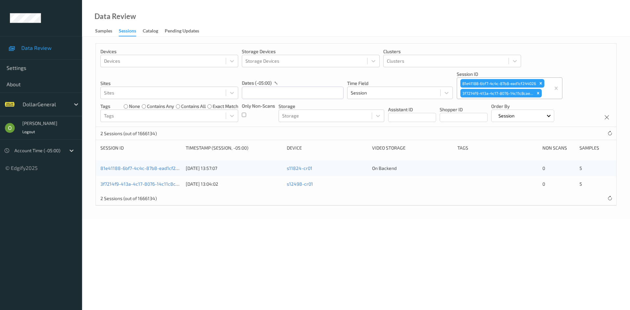
click at [157, 173] on div "81e41188-6bf7-4c4c-87b8-ead1cf244026 28/07/2025 13:57:07 s11824-cr01 On Backend…" at bounding box center [356, 168] width 520 height 16
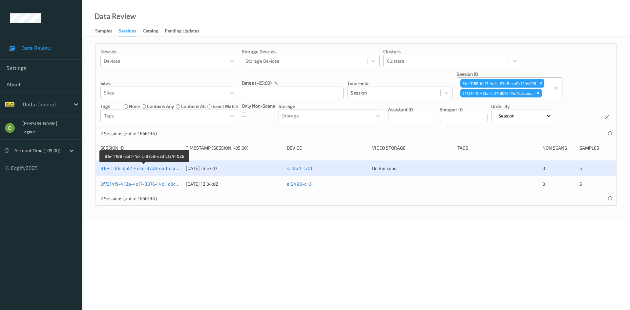
click at [154, 165] on link "81e41188-6bf7-4c4c-87b8-ead1cf244026" at bounding box center [144, 168] width 89 height 6
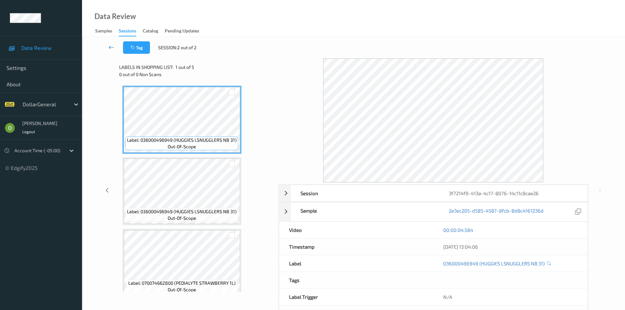
click at [113, 45] on icon at bounding box center [112, 47] width 6 height 7
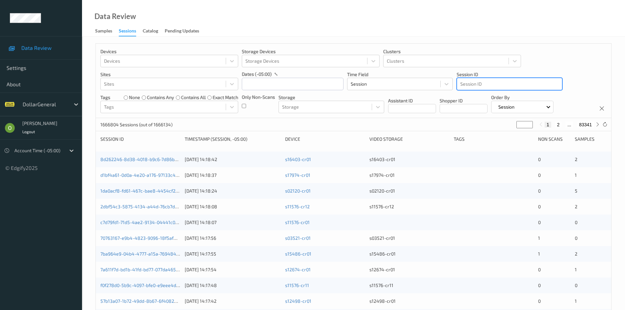
click at [513, 81] on div at bounding box center [509, 84] width 98 height 8
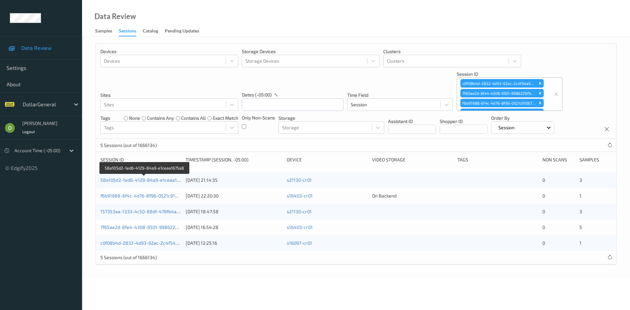
click at [151, 183] on div "58a105d2-1ed6-4129-84a9-e1ceaa1675a8" at bounding box center [140, 180] width 81 height 7
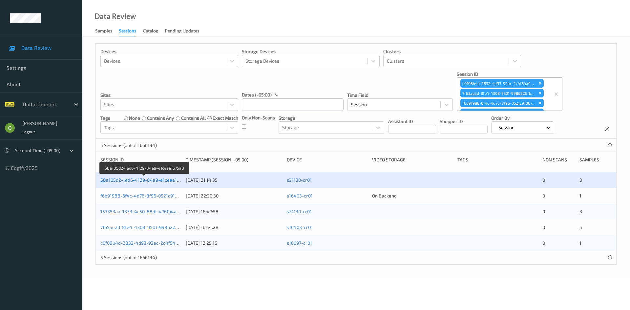
click at [148, 180] on link "58a105d2-1ed6-4129-84a9-e1ceaa1675a8" at bounding box center [145, 180] width 90 height 6
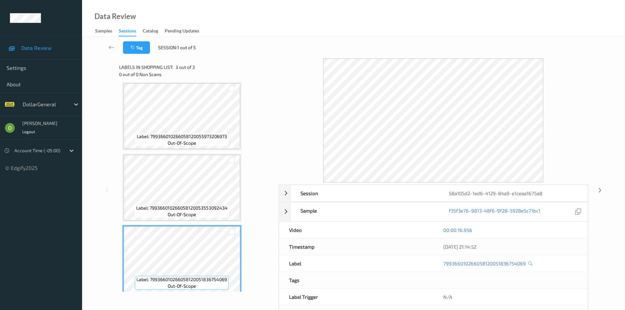
scroll to position [9, 0]
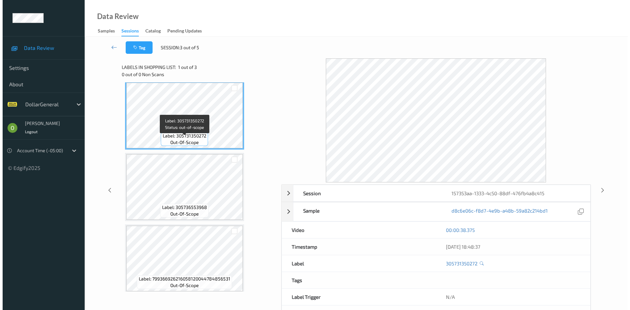
scroll to position [9, 0]
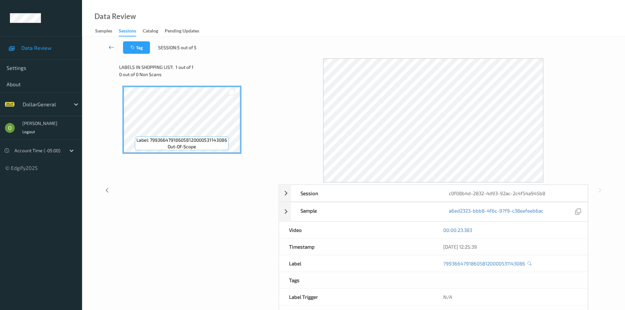
click at [108, 48] on link at bounding box center [111, 47] width 23 height 12
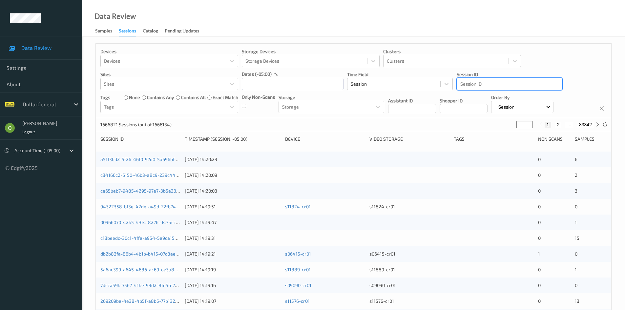
click at [524, 88] on div "Session ID" at bounding box center [509, 84] width 105 height 10
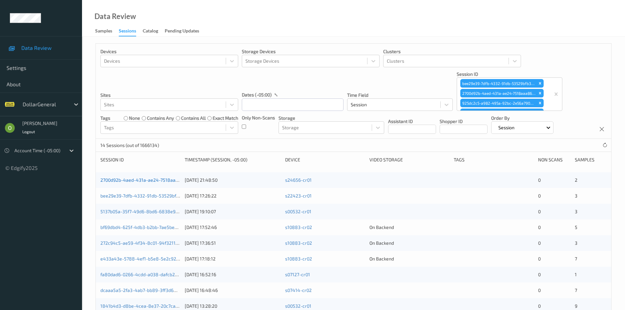
click at [153, 179] on link "2700d92b-4aed-431a-ae24-7518aaa8679a" at bounding box center [145, 180] width 91 height 6
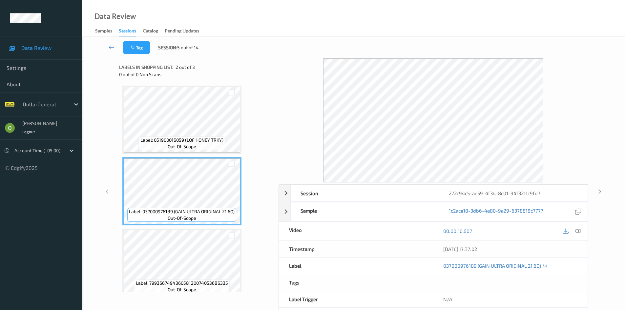
scroll to position [9, 0]
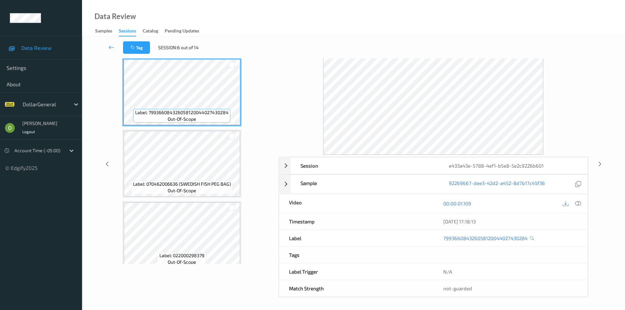
scroll to position [28, 0]
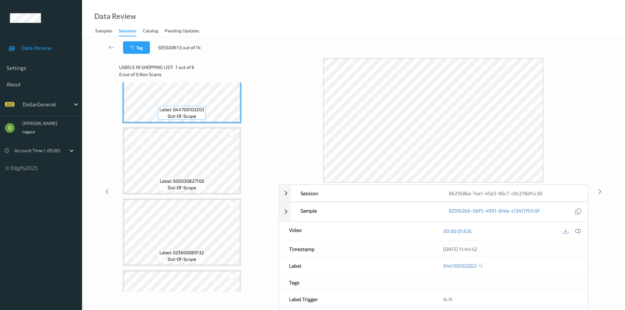
scroll to position [26, 0]
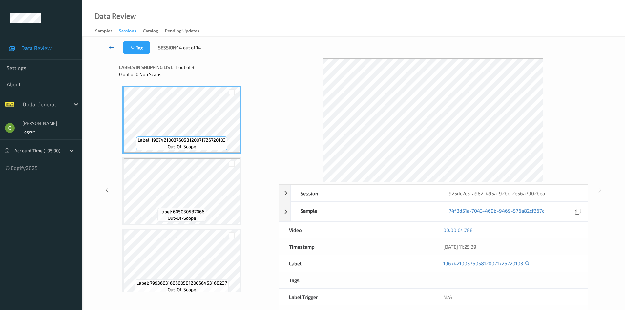
click at [116, 43] on link at bounding box center [111, 47] width 23 height 12
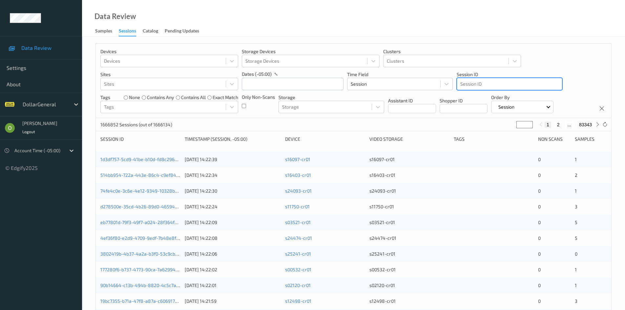
click at [507, 80] on div at bounding box center [509, 84] width 98 height 8
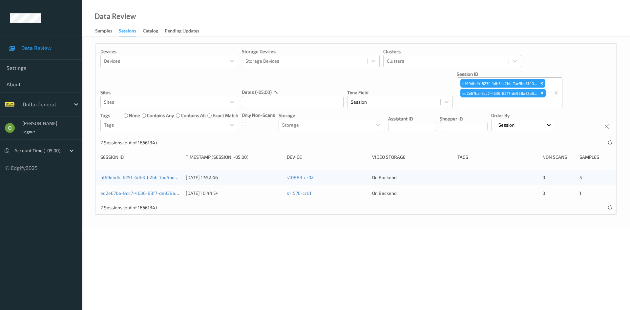
click at [159, 181] on div "bf69dbd4-625f-4db3-b2bb-7ae5be81406f 20/07/2025 17:52:46 s10883-cr02 On Backend…" at bounding box center [356, 178] width 520 height 16
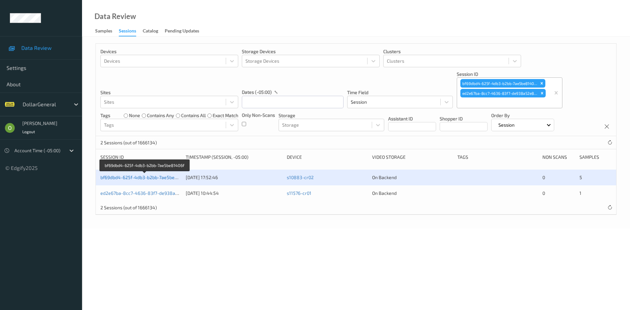
click at [151, 179] on link "bf69dbd4-625f-4db3-b2bb-7ae5be81406f" at bounding box center [144, 177] width 89 height 6
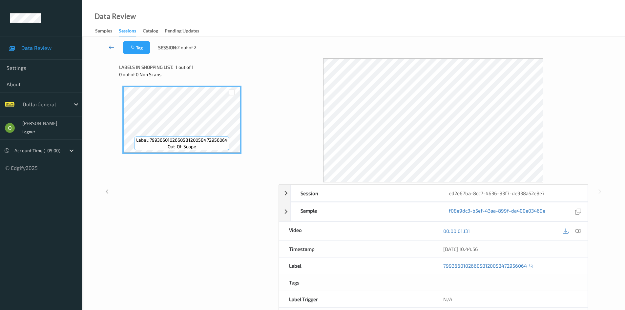
click at [111, 47] on icon at bounding box center [112, 47] width 6 height 7
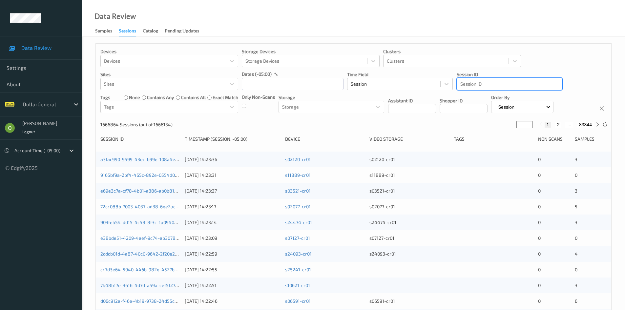
click at [529, 91] on div "Devices Devices Storage Devices Storage Devices Clusters Clusters Sites Sites d…" at bounding box center [353, 81] width 515 height 74
click at [519, 82] on div at bounding box center [509, 84] width 98 height 8
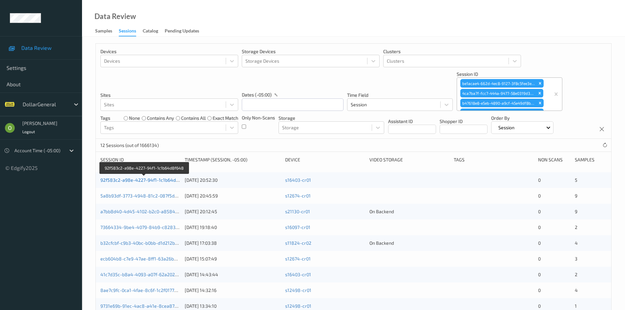
click at [145, 180] on link "92f583c2-a98e-4227-94f1-1c1b64d8f648" at bounding box center [144, 180] width 89 height 6
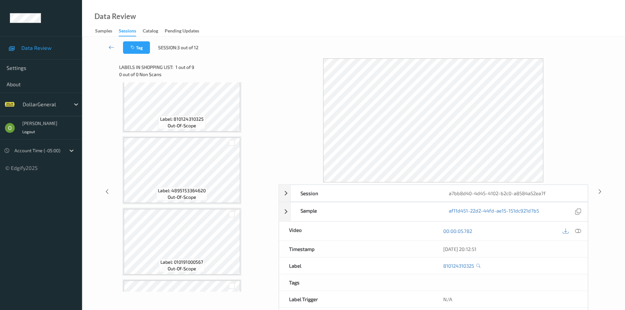
scroll to position [361, 0]
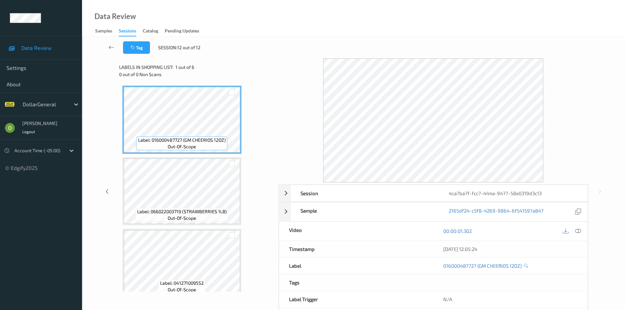
click at [110, 46] on icon at bounding box center [112, 47] width 6 height 7
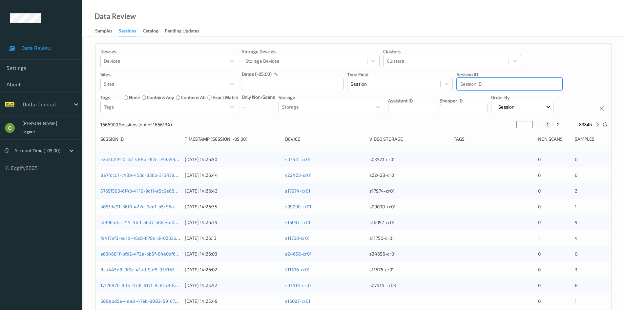
click at [516, 84] on div at bounding box center [509, 84] width 98 height 8
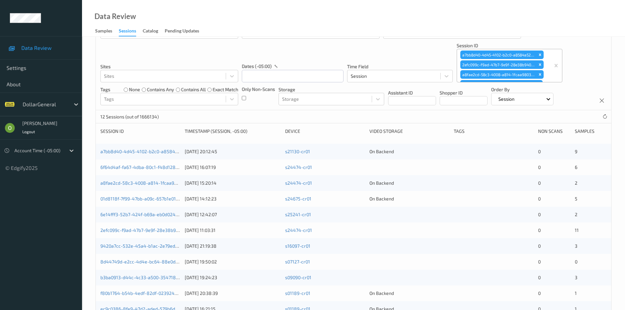
scroll to position [78, 0]
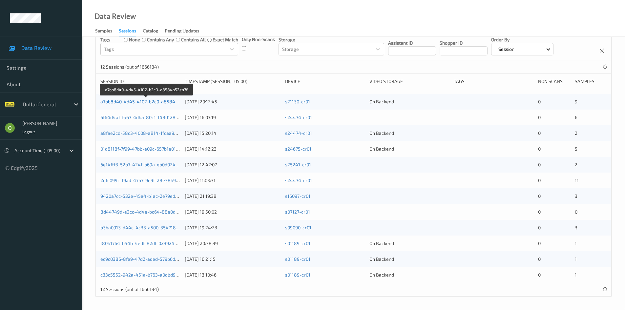
click at [152, 102] on link "a7bb8d40-4d45-4102-b2c0-a8584a52ea7f" at bounding box center [146, 102] width 92 height 6
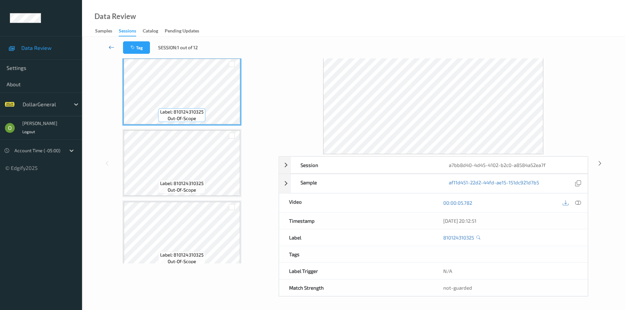
click at [118, 46] on link at bounding box center [111, 47] width 23 height 12
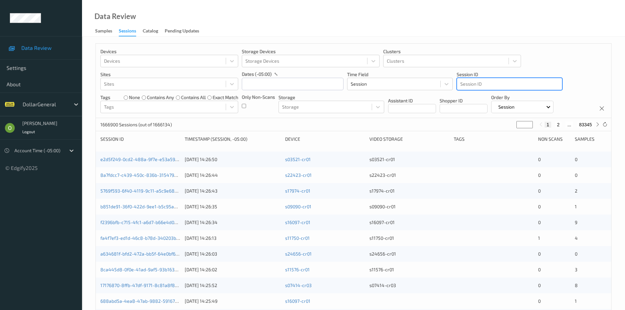
click at [513, 81] on div at bounding box center [509, 84] width 98 height 8
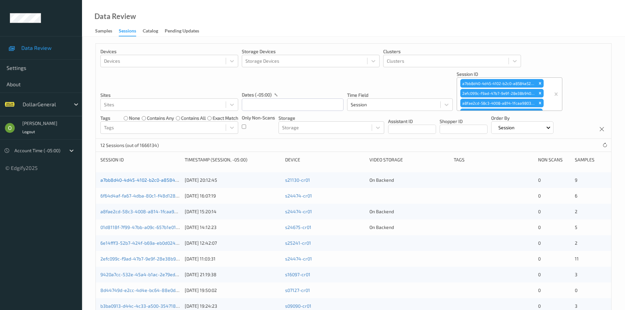
click at [157, 180] on link "a7bb8d40-4d45-4102-b2c0-a8584a52ea7f" at bounding box center [146, 180] width 92 height 6
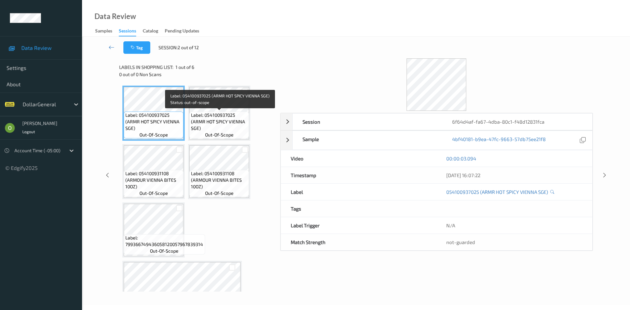
click at [201, 116] on span "Label: 054100937025 (ARMR HOT SPICY VIENNA SGE)" at bounding box center [219, 122] width 56 height 20
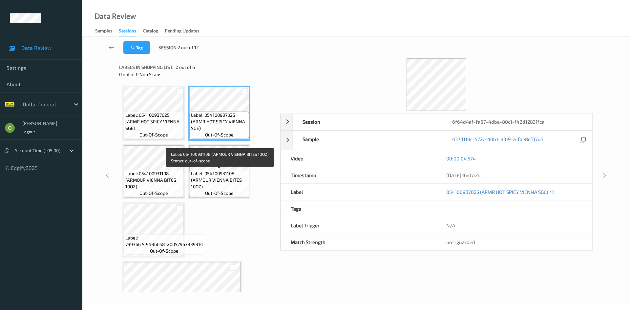
click at [220, 172] on span "Label: 054100931108 (ARMOUR VIENNA BITES 10OZ)" at bounding box center [219, 180] width 56 height 20
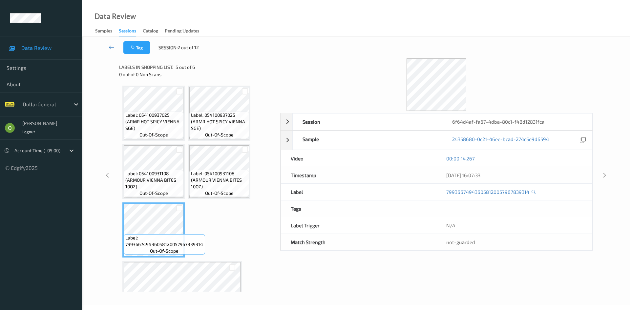
click at [391, 90] on div at bounding box center [436, 84] width 312 height 52
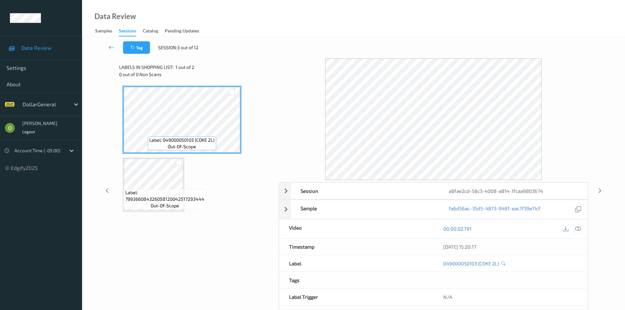
click at [579, 231] on icon at bounding box center [578, 229] width 6 height 6
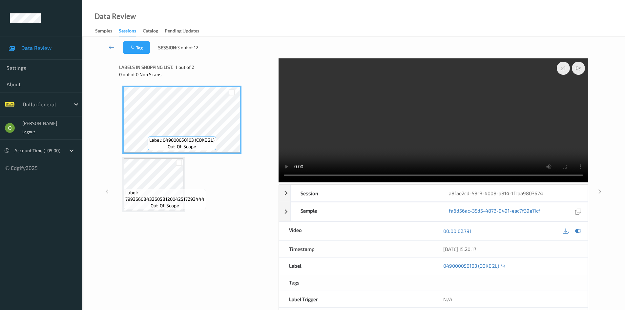
click at [431, 120] on video at bounding box center [433, 120] width 310 height 124
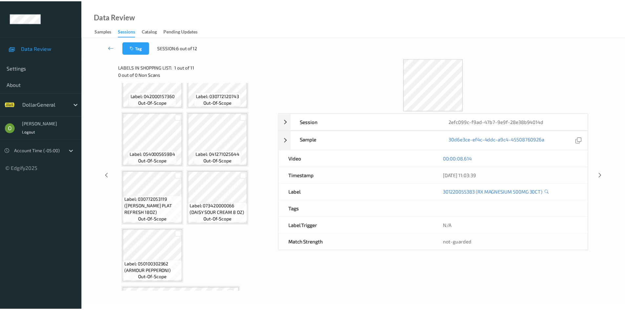
scroll to position [85, 0]
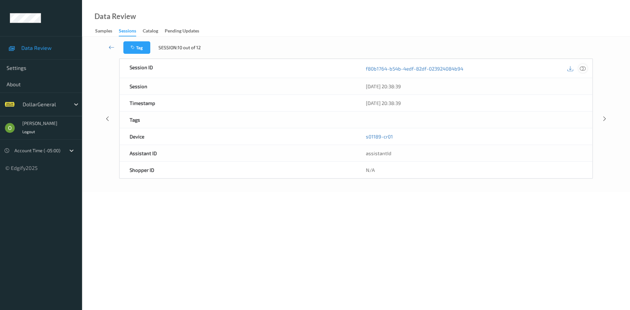
click at [582, 70] on icon at bounding box center [582, 68] width 6 height 6
click at [585, 72] on div at bounding box center [582, 68] width 9 height 9
click at [584, 71] on icon at bounding box center [582, 68] width 6 height 6
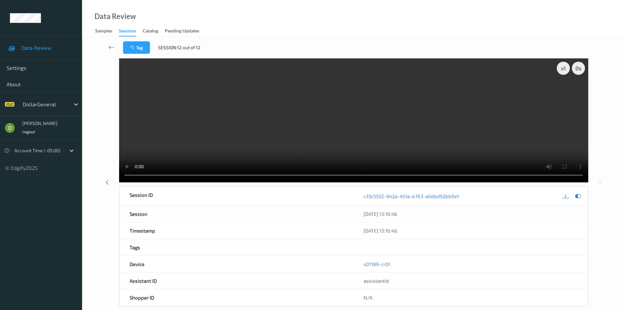
click at [117, 46] on link at bounding box center [111, 47] width 23 height 12
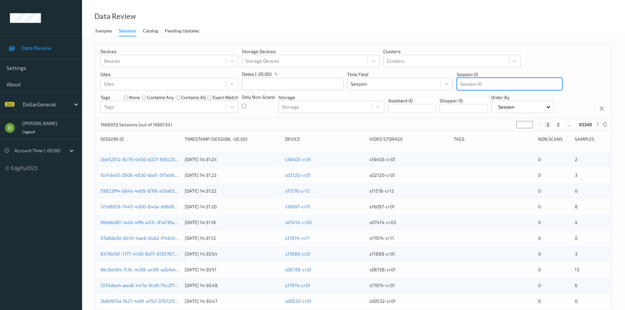
click at [535, 79] on div "Session ID" at bounding box center [509, 84] width 105 height 10
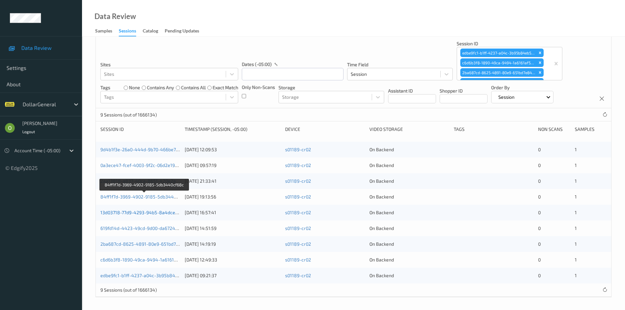
scroll to position [31, 0]
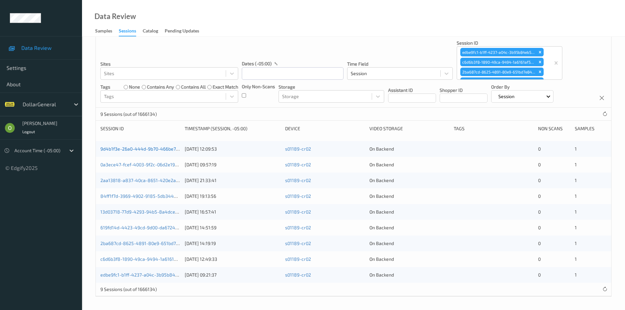
click at [148, 149] on link "9d4b1f3e-26a0-444d-9b70-466be78f0544" at bounding box center [145, 149] width 91 height 6
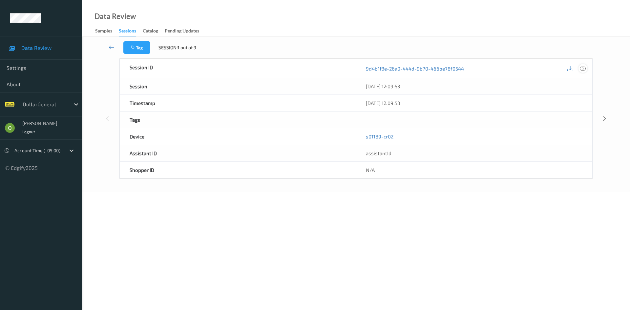
click at [579, 71] on icon at bounding box center [582, 68] width 6 height 6
click at [584, 69] on icon at bounding box center [582, 68] width 6 height 6
click at [589, 70] on div "2aa13818-a837-40ca-8651-420e2a1dd2fd" at bounding box center [474, 68] width 236 height 19
click at [587, 69] on div "2aa13818-a837-40ca-8651-420e2a1dd2fd" at bounding box center [474, 68] width 236 height 19
click at [584, 69] on icon at bounding box center [582, 68] width 6 height 6
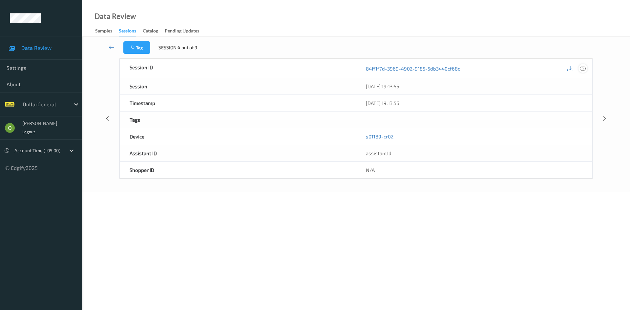
click at [586, 67] on div at bounding box center [582, 68] width 9 height 9
click at [580, 70] on icon at bounding box center [582, 68] width 6 height 6
click at [587, 69] on div "619fd14d-4423-49cd-9d00-da6724f2a4ca" at bounding box center [474, 68] width 236 height 19
click at [584, 69] on icon at bounding box center [582, 68] width 6 height 6
click at [584, 72] on div at bounding box center [582, 68] width 9 height 9
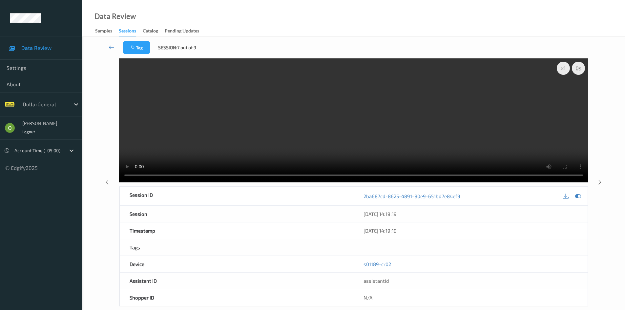
click at [516, 237] on div "08/07/2025 14:19:19" at bounding box center [470, 230] width 234 height 16
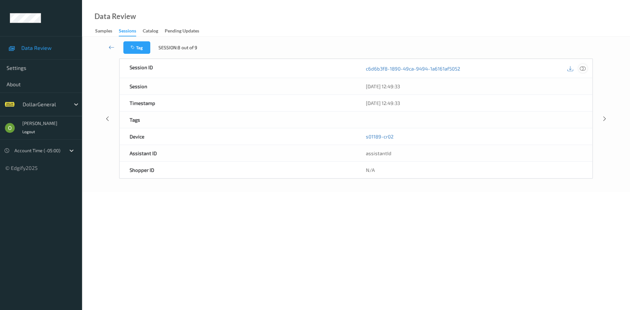
click at [585, 69] on icon at bounding box center [582, 68] width 6 height 6
click at [585, 68] on icon at bounding box center [582, 68] width 6 height 6
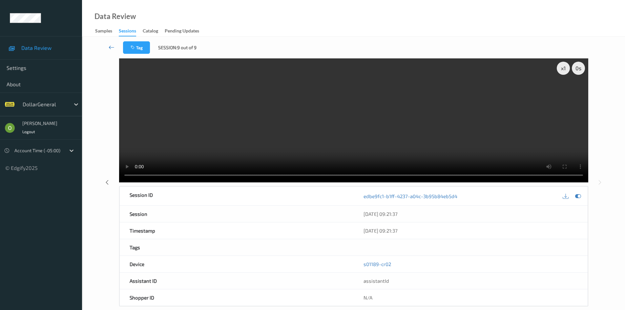
click at [111, 46] on icon at bounding box center [112, 47] width 6 height 7
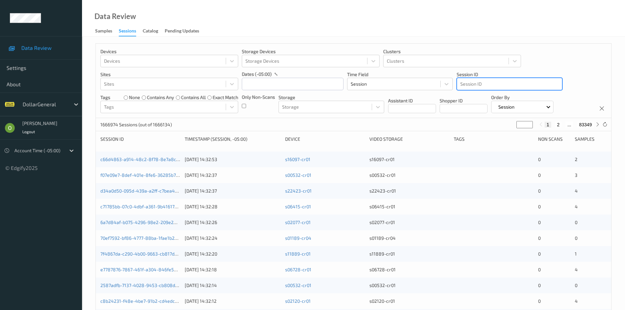
click at [516, 84] on div at bounding box center [509, 84] width 98 height 8
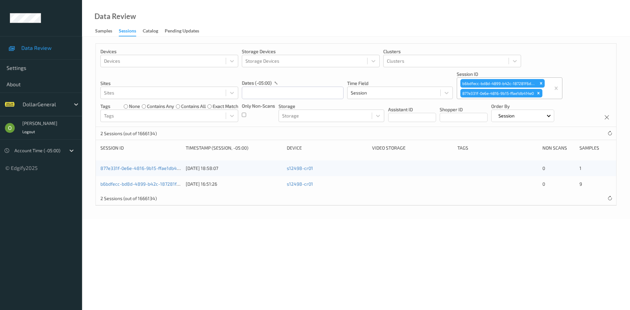
click at [165, 165] on div "877e331f-0e6e-4816-9b15-ffae1db414e0 02/08/2025 18:58:07 s12498-cr01 0 1" at bounding box center [356, 168] width 520 height 16
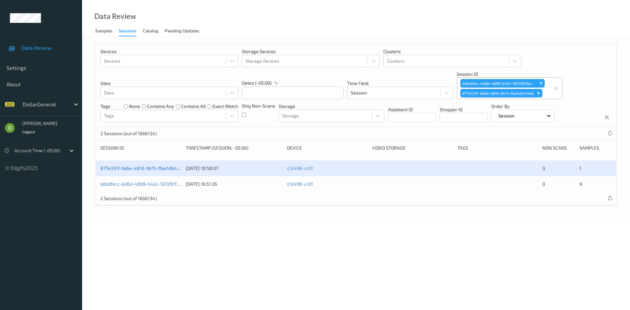
click at [168, 168] on link "877e331f-0e6e-4816-9b15-ffae1db414e0" at bounding box center [143, 168] width 87 height 6
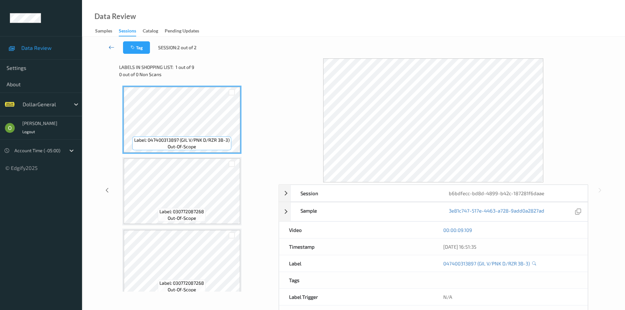
click at [111, 43] on link at bounding box center [111, 47] width 23 height 12
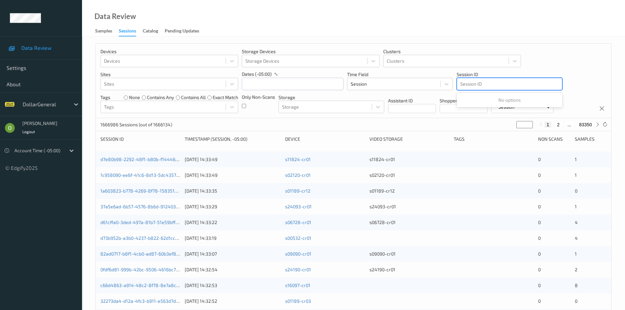
click at [509, 80] on div at bounding box center [509, 84] width 98 height 8
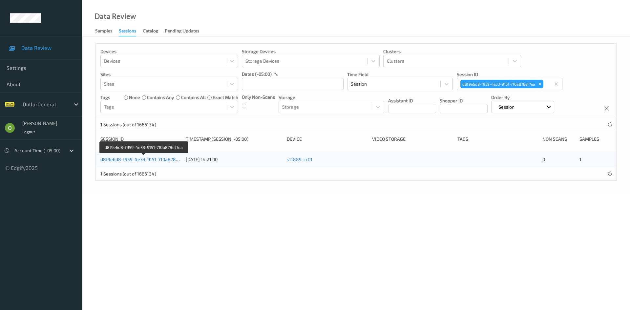
click at [121, 160] on link "d8f9e6d8-f959-4e33-9151-710a878ef7ea" at bounding box center [143, 159] width 87 height 6
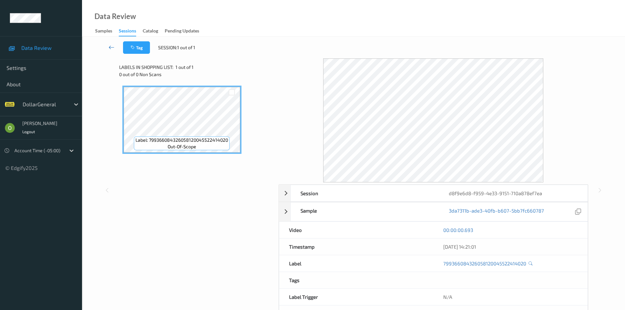
click at [114, 46] on icon at bounding box center [112, 47] width 6 height 7
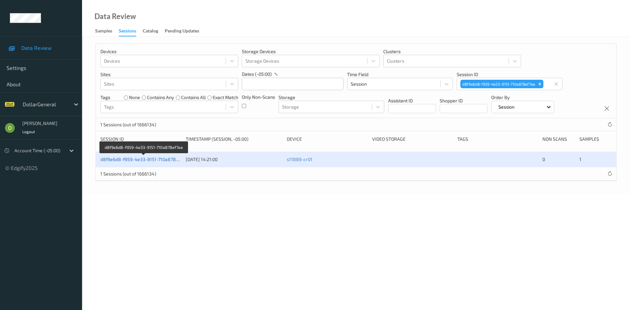
click at [167, 161] on link "d8f9e6d8-f959-4e33-9151-710a878ef7ea" at bounding box center [143, 159] width 87 height 6
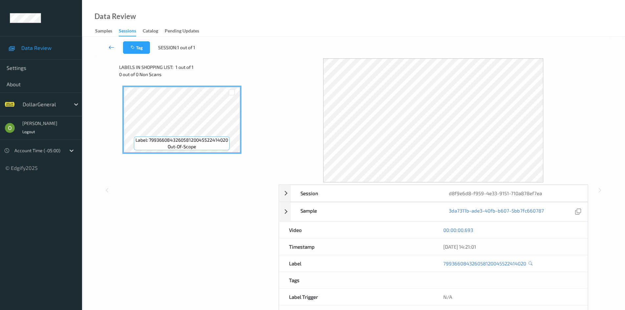
click at [111, 49] on icon at bounding box center [112, 47] width 6 height 7
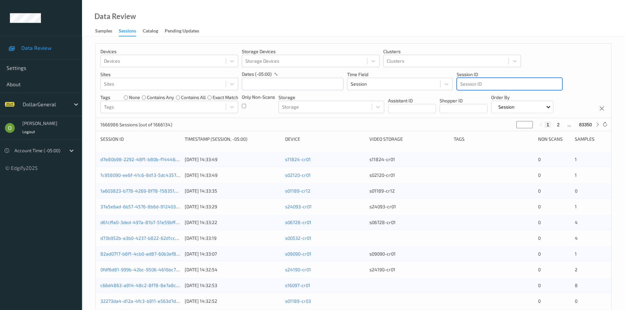
click at [519, 83] on div at bounding box center [509, 84] width 98 height 8
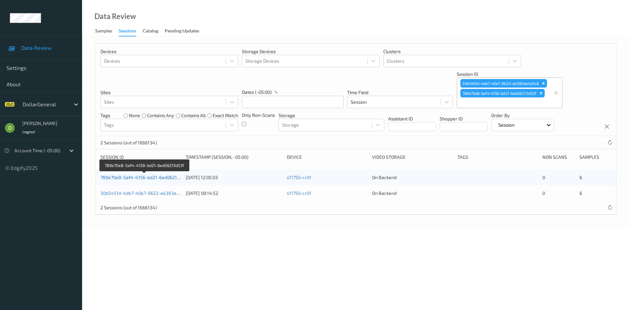
click at [160, 177] on link "789e70e8-5af4-4156-bd21-6ed06213d53f" at bounding box center [144, 177] width 89 height 6
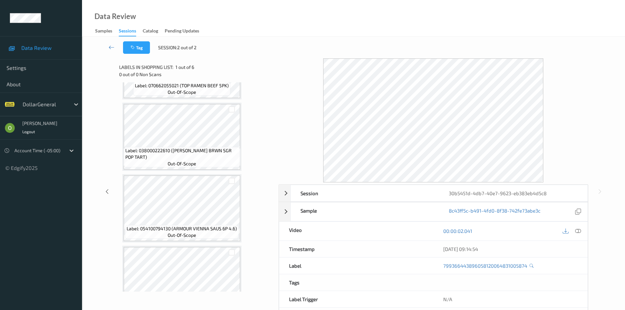
scroll to position [131, 0]
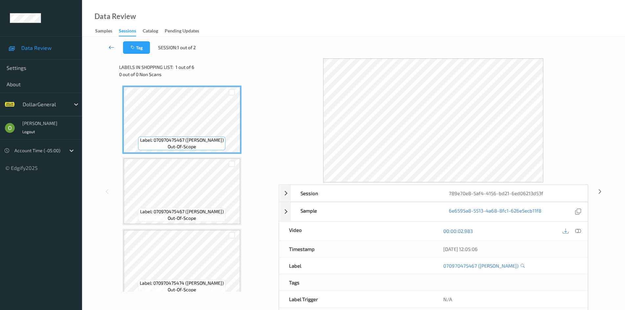
click at [110, 53] on link at bounding box center [111, 47] width 23 height 12
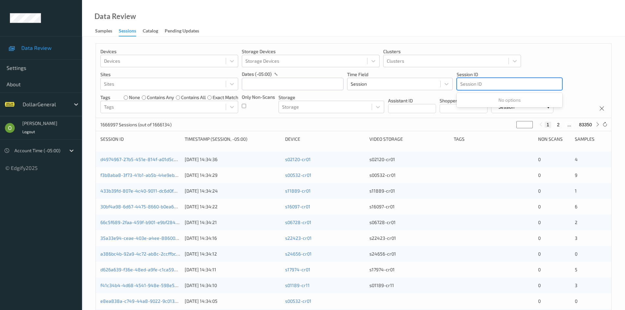
click at [523, 85] on div at bounding box center [509, 84] width 98 height 8
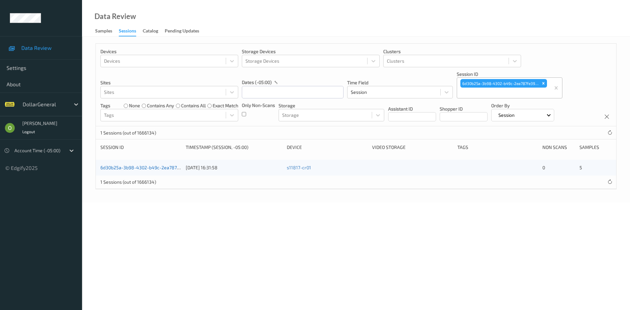
click at [145, 169] on link "6d30b25a-3b98-4302-b49c-2ea787fe3979" at bounding box center [145, 168] width 91 height 6
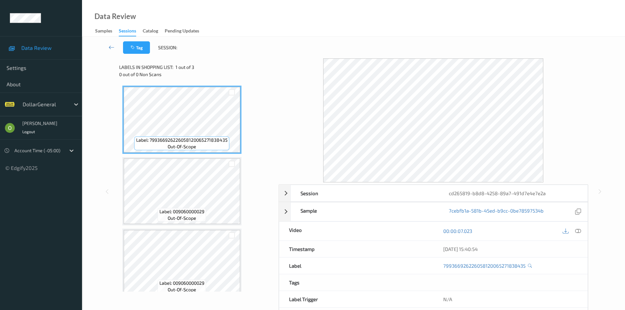
click at [585, 231] on div "00:00:07.023" at bounding box center [510, 231] width 154 height 19
click at [574, 230] on div at bounding box center [577, 231] width 9 height 9
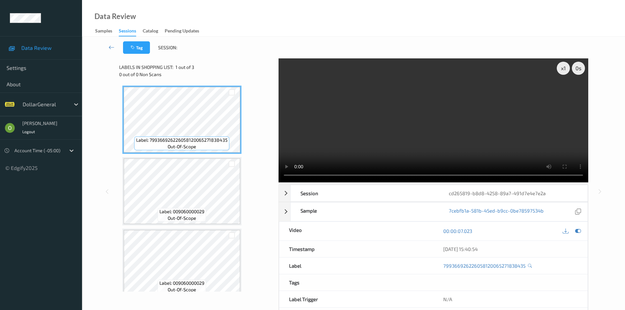
click at [462, 107] on video at bounding box center [433, 120] width 310 height 124
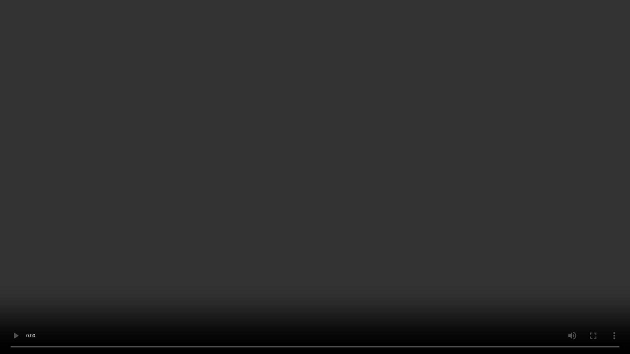
click at [462, 135] on video at bounding box center [315, 177] width 630 height 354
click at [433, 152] on video at bounding box center [315, 177] width 630 height 354
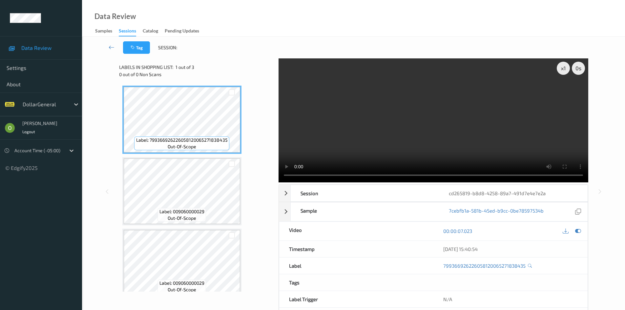
click at [465, 119] on video at bounding box center [433, 120] width 310 height 124
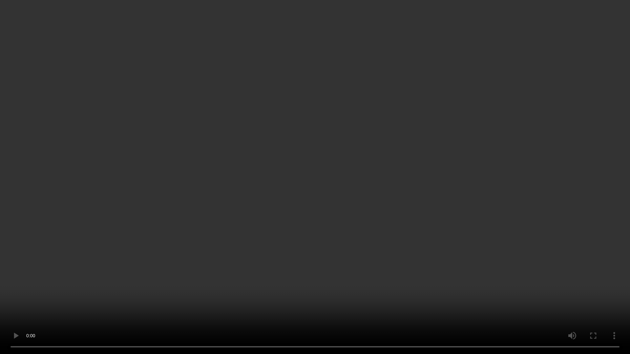
click at [490, 163] on video at bounding box center [315, 177] width 630 height 354
click at [484, 155] on video at bounding box center [315, 177] width 630 height 354
click at [315, 198] on video at bounding box center [315, 177] width 630 height 354
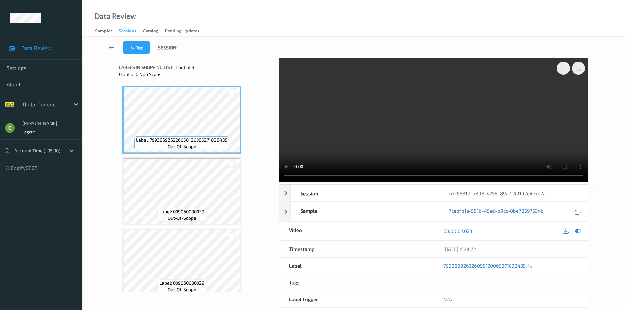
click at [438, 88] on video at bounding box center [433, 120] width 310 height 124
click at [499, 150] on video at bounding box center [433, 120] width 310 height 124
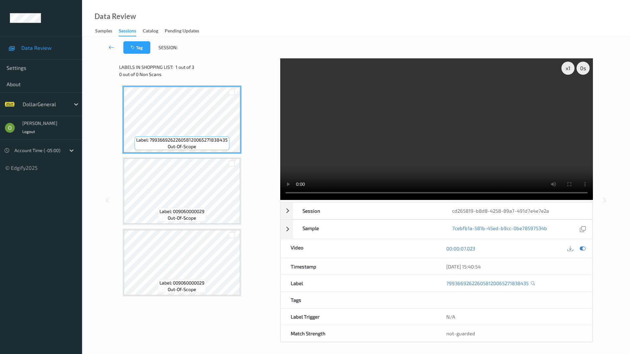
click at [499, 179] on video at bounding box center [436, 129] width 312 height 142
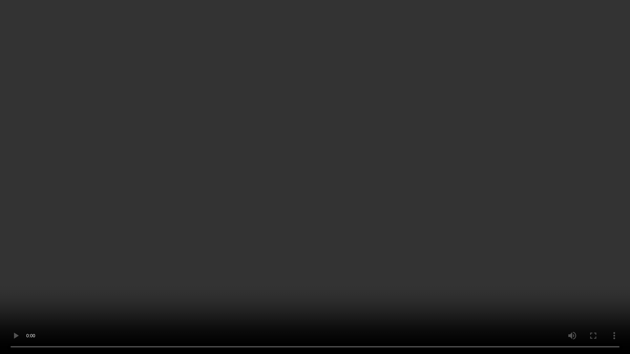
click at [472, 135] on video at bounding box center [315, 177] width 630 height 354
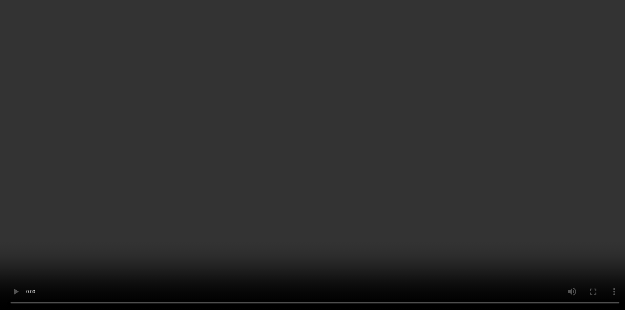
click at [416, 104] on video at bounding box center [312, 155] width 625 height 310
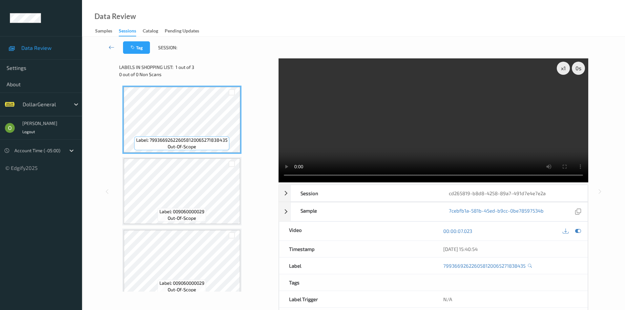
click at [468, 119] on video at bounding box center [433, 120] width 310 height 124
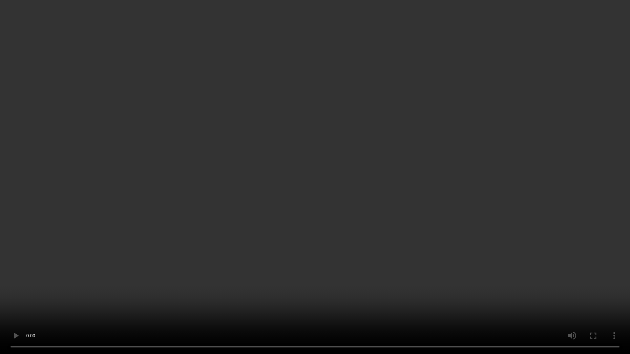
click at [468, 147] on video at bounding box center [315, 177] width 630 height 354
click at [111, 114] on video at bounding box center [315, 177] width 630 height 354
